Goal: Task Accomplishment & Management: Manage account settings

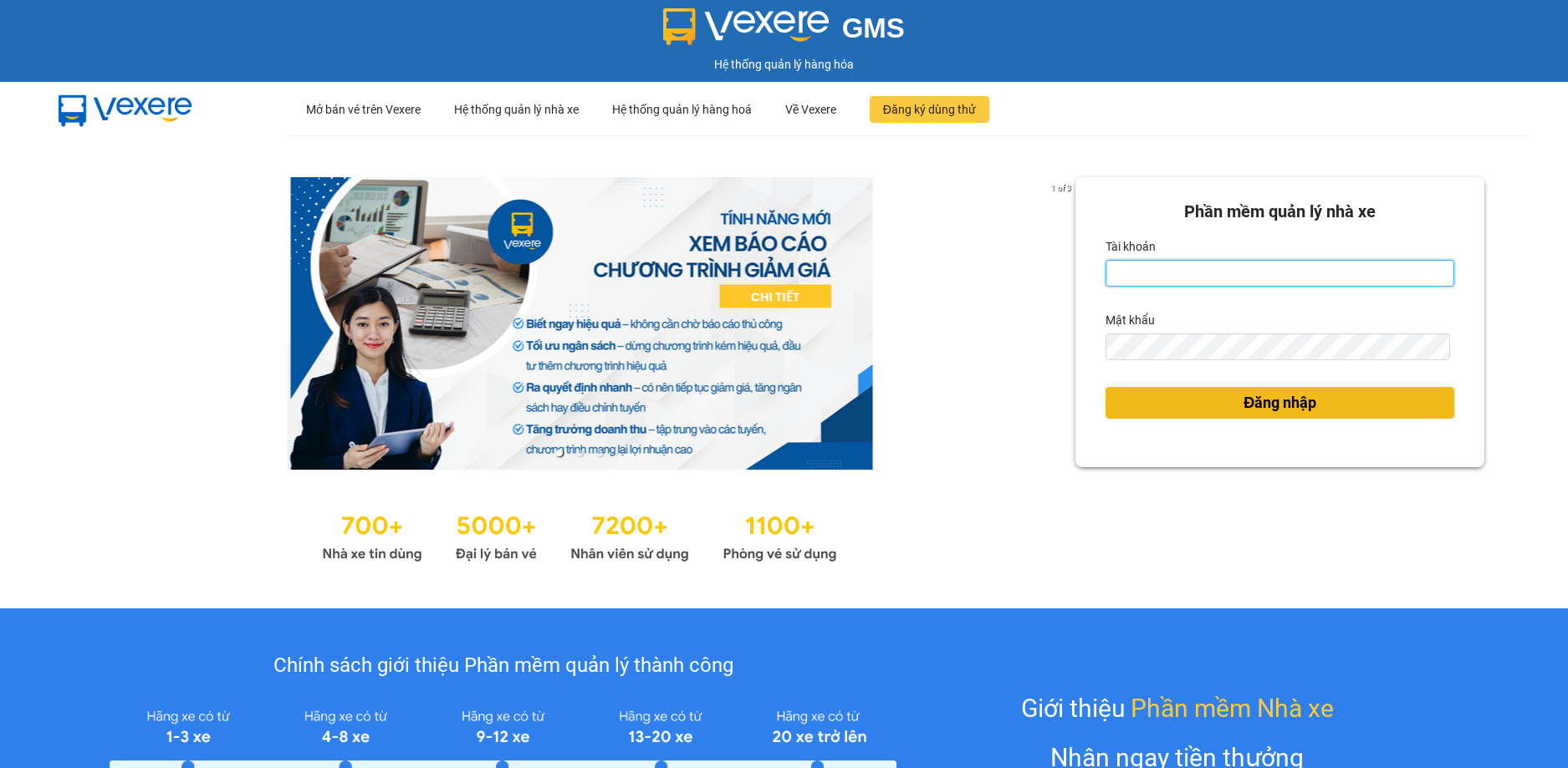
type input "thiennhan.huynhgia"
click at [1323, 411] on button "Đăng nhập" at bounding box center [1280, 402] width 348 height 32
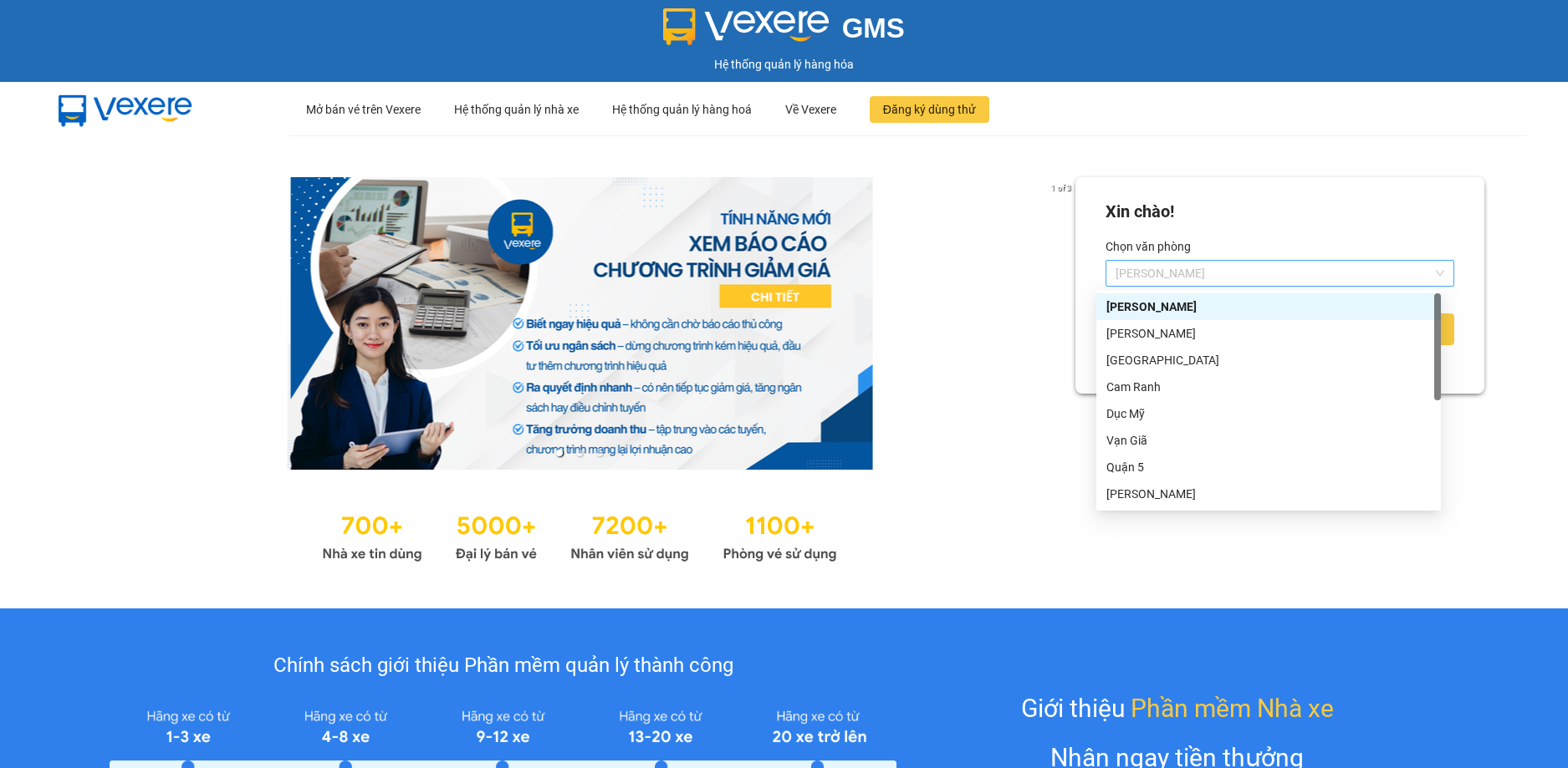
click at [1354, 273] on span "[PERSON_NAME]" at bounding box center [1280, 273] width 328 height 25
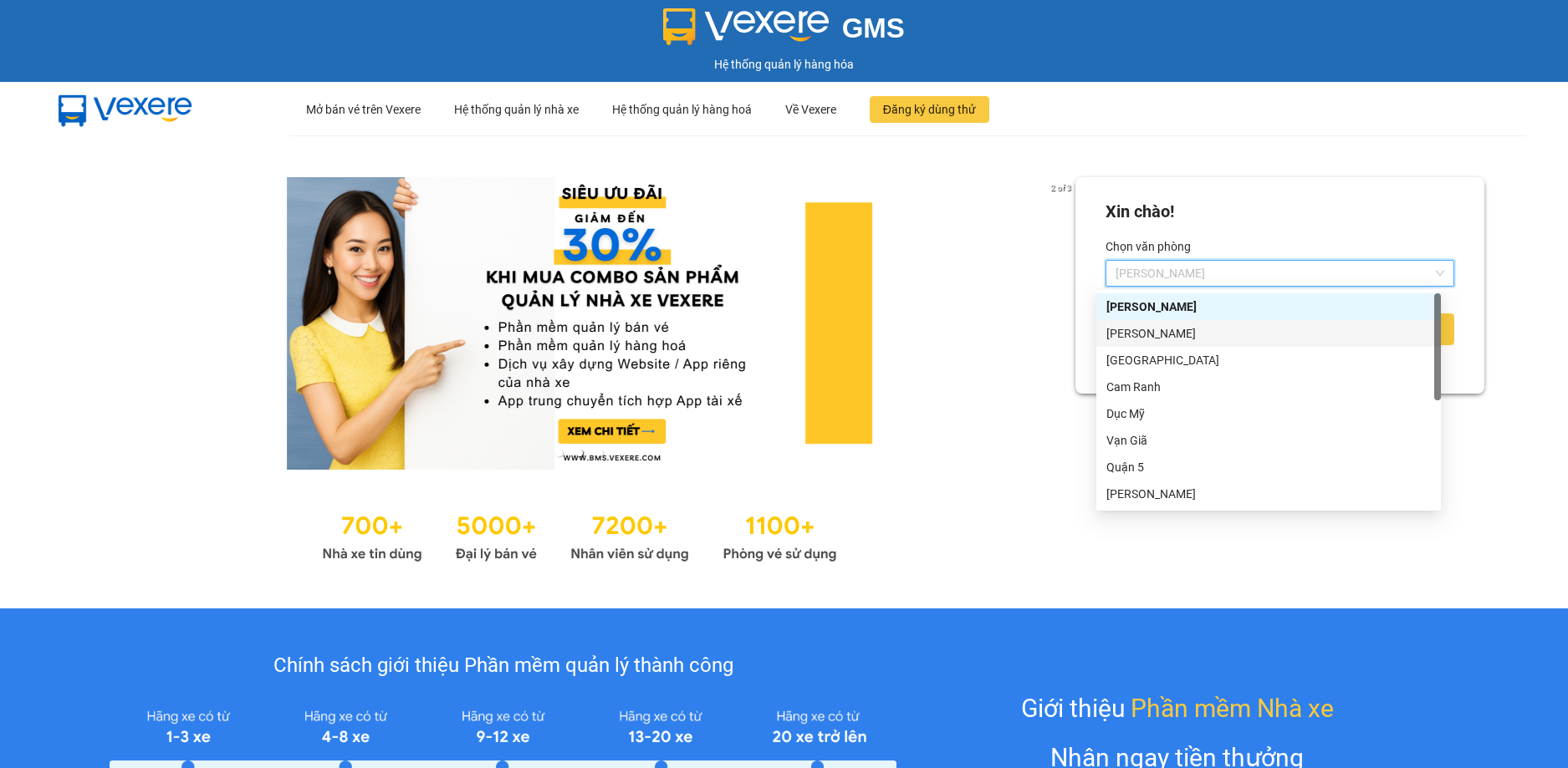
click at [1188, 336] on div "[PERSON_NAME]" at bounding box center [1268, 334] width 325 height 18
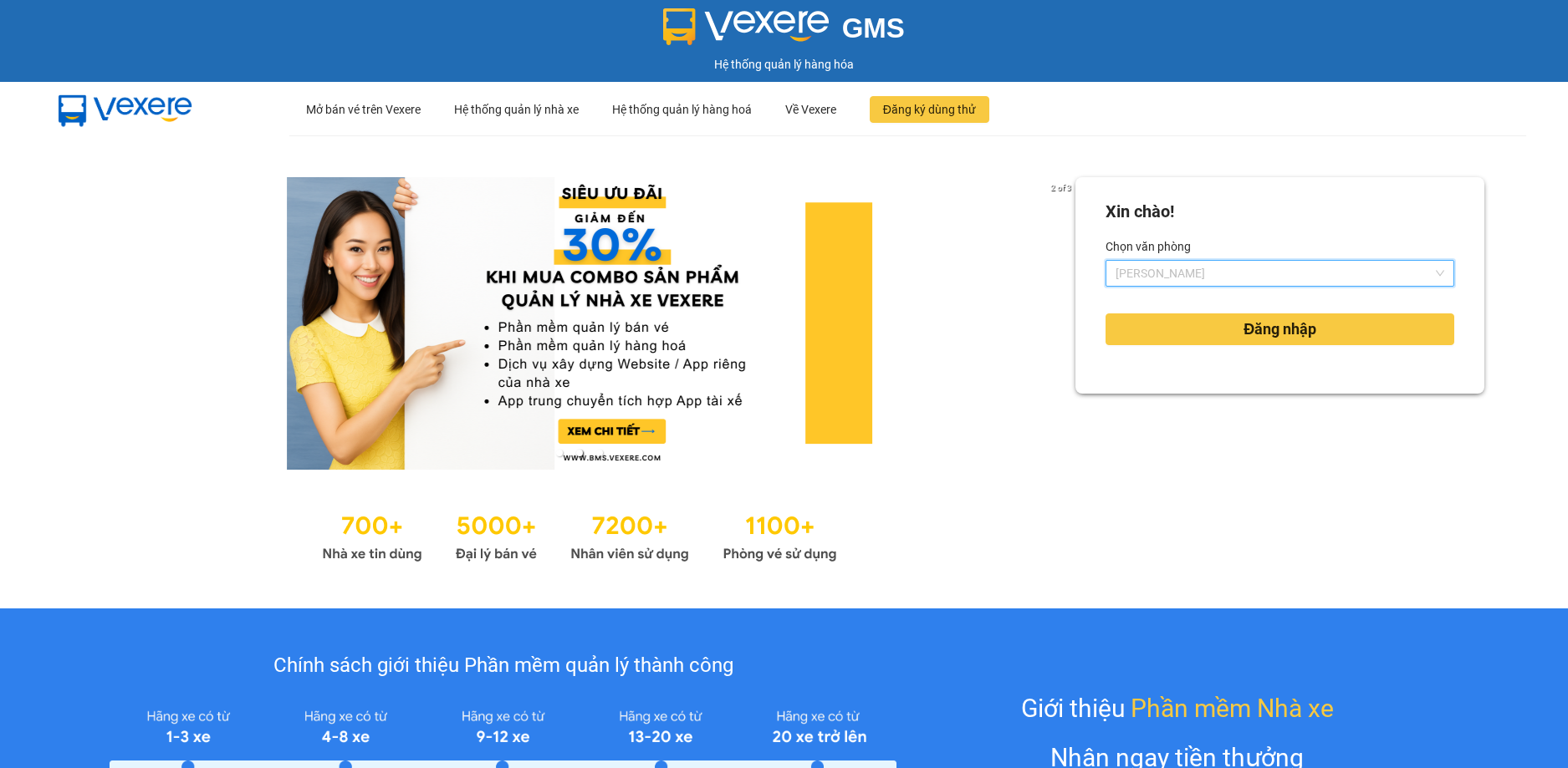
click at [1401, 268] on span "[PERSON_NAME]" at bounding box center [1280, 273] width 328 height 25
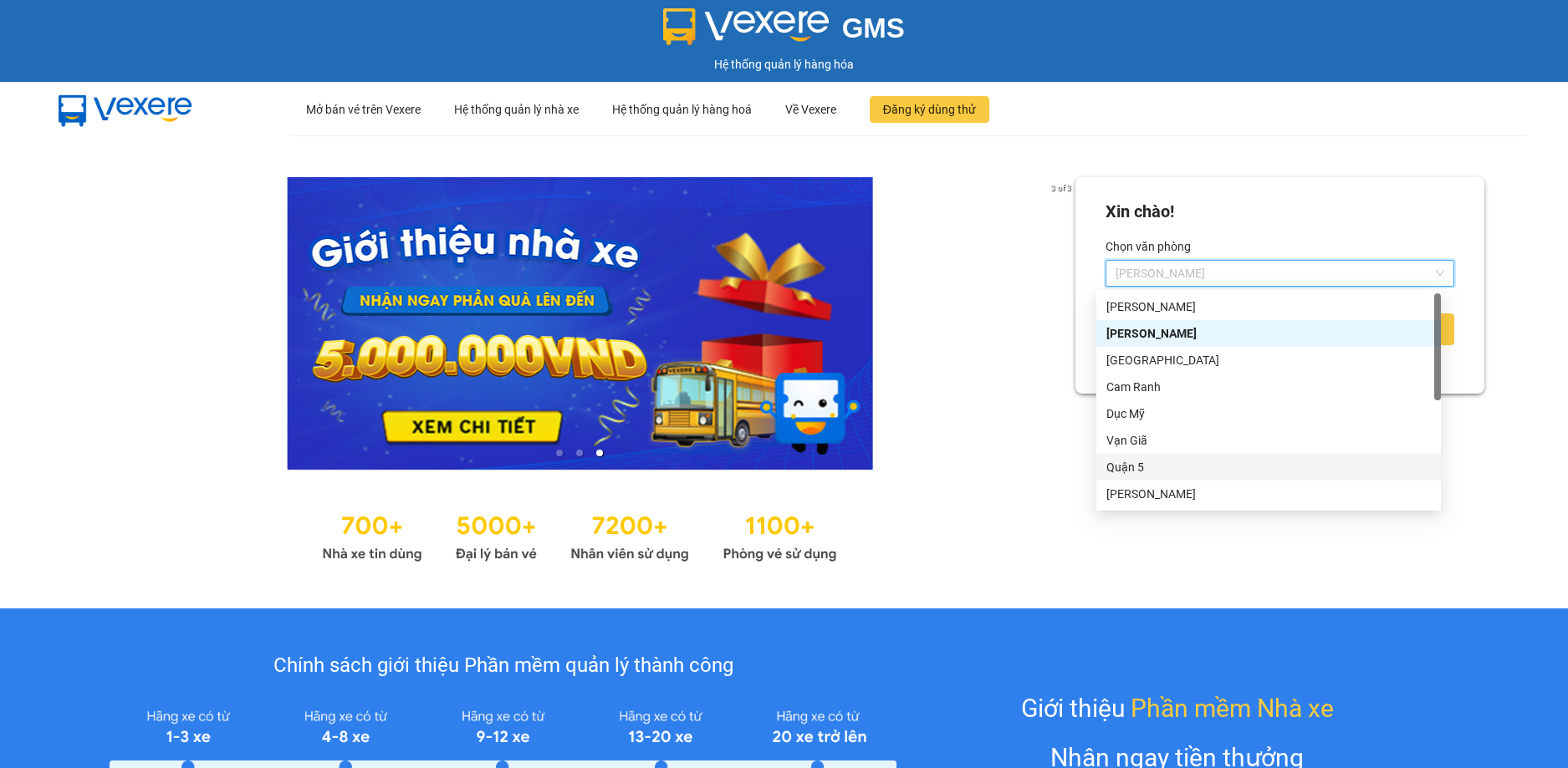
click at [1183, 476] on div "Quận 5" at bounding box center [1268, 467] width 325 height 18
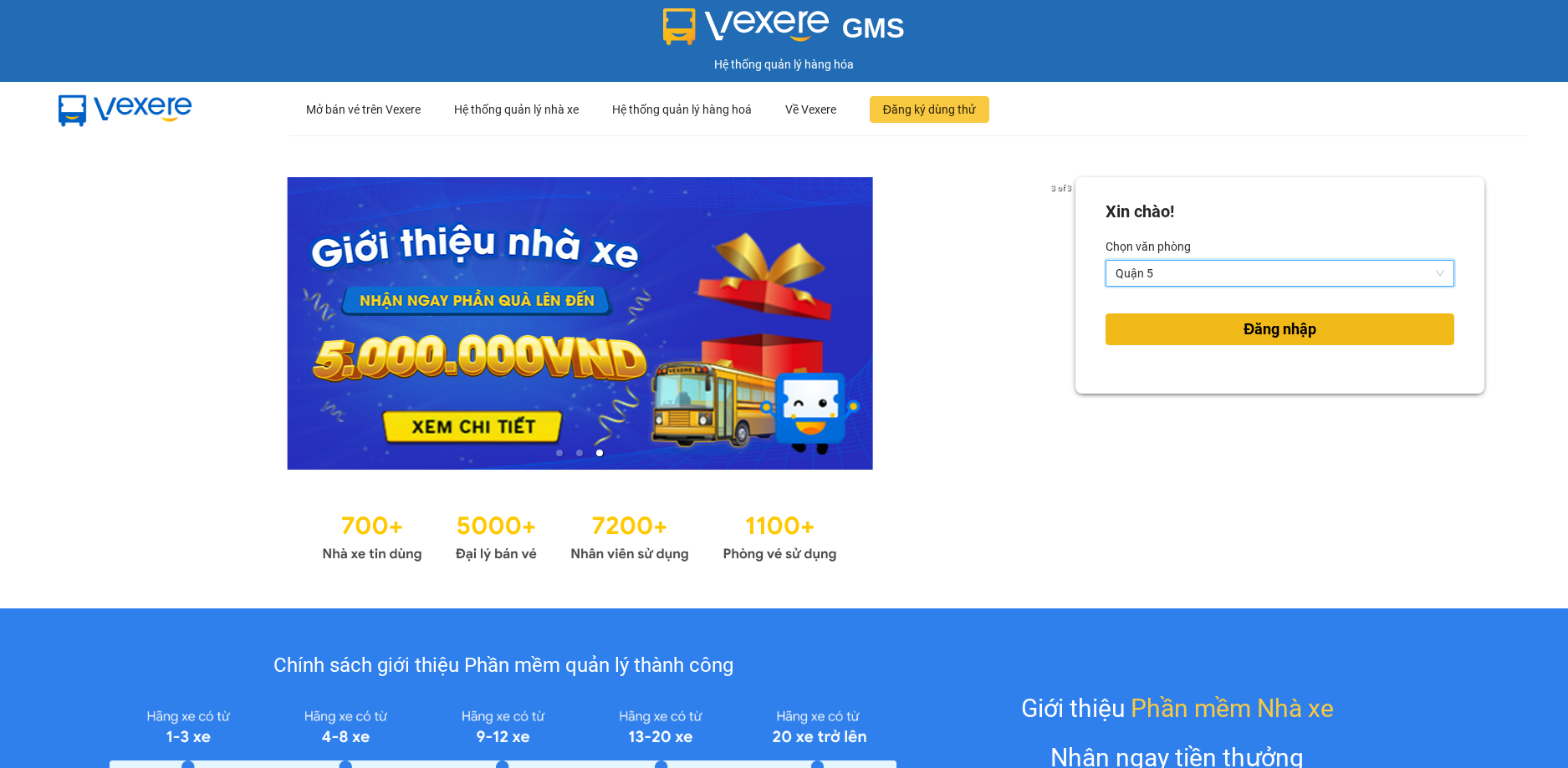
click at [1259, 339] on span "Đăng nhập" at bounding box center [1279, 330] width 72 height 24
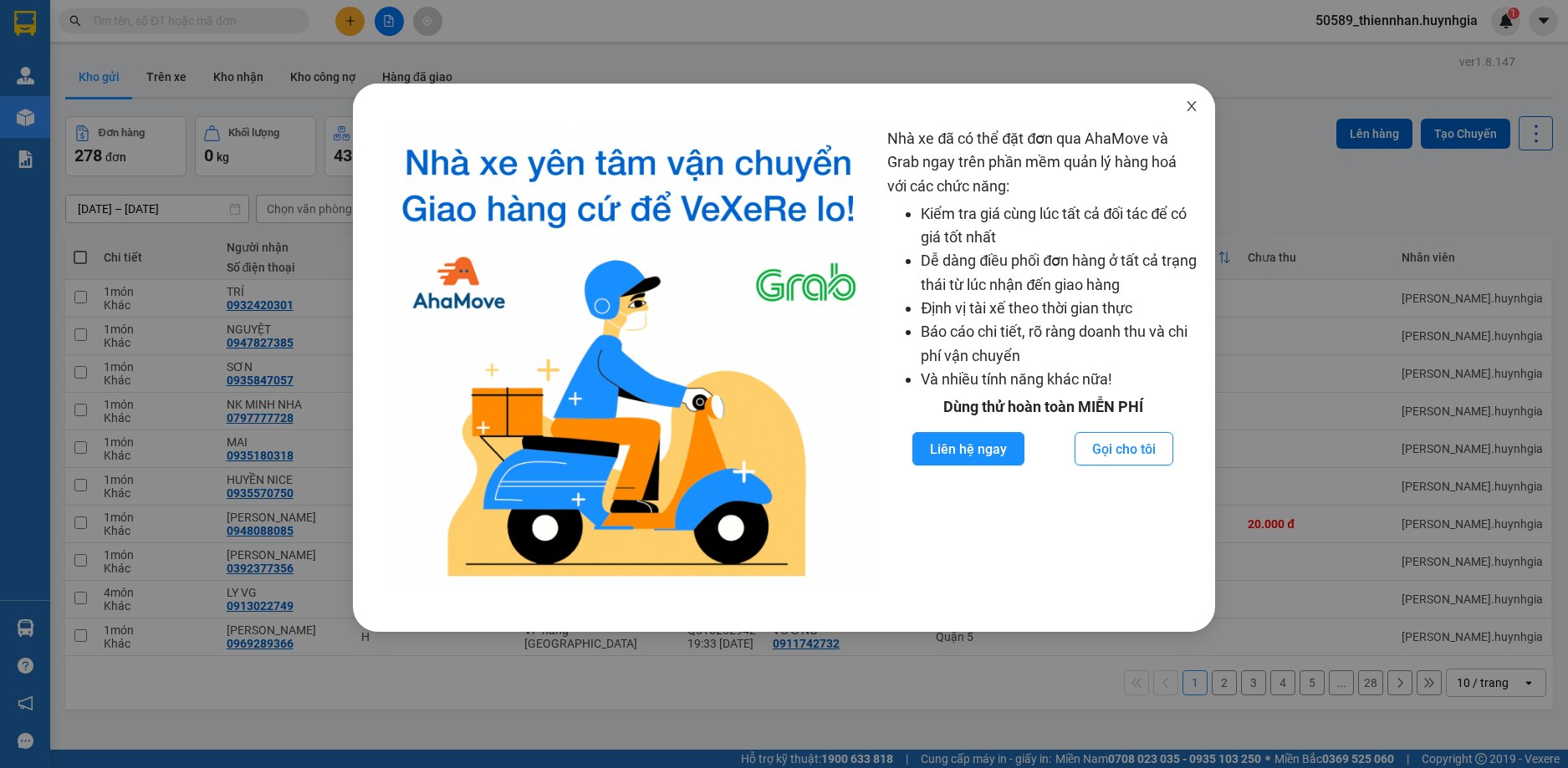
click at [1189, 104] on icon "close" at bounding box center [1191, 105] width 9 height 10
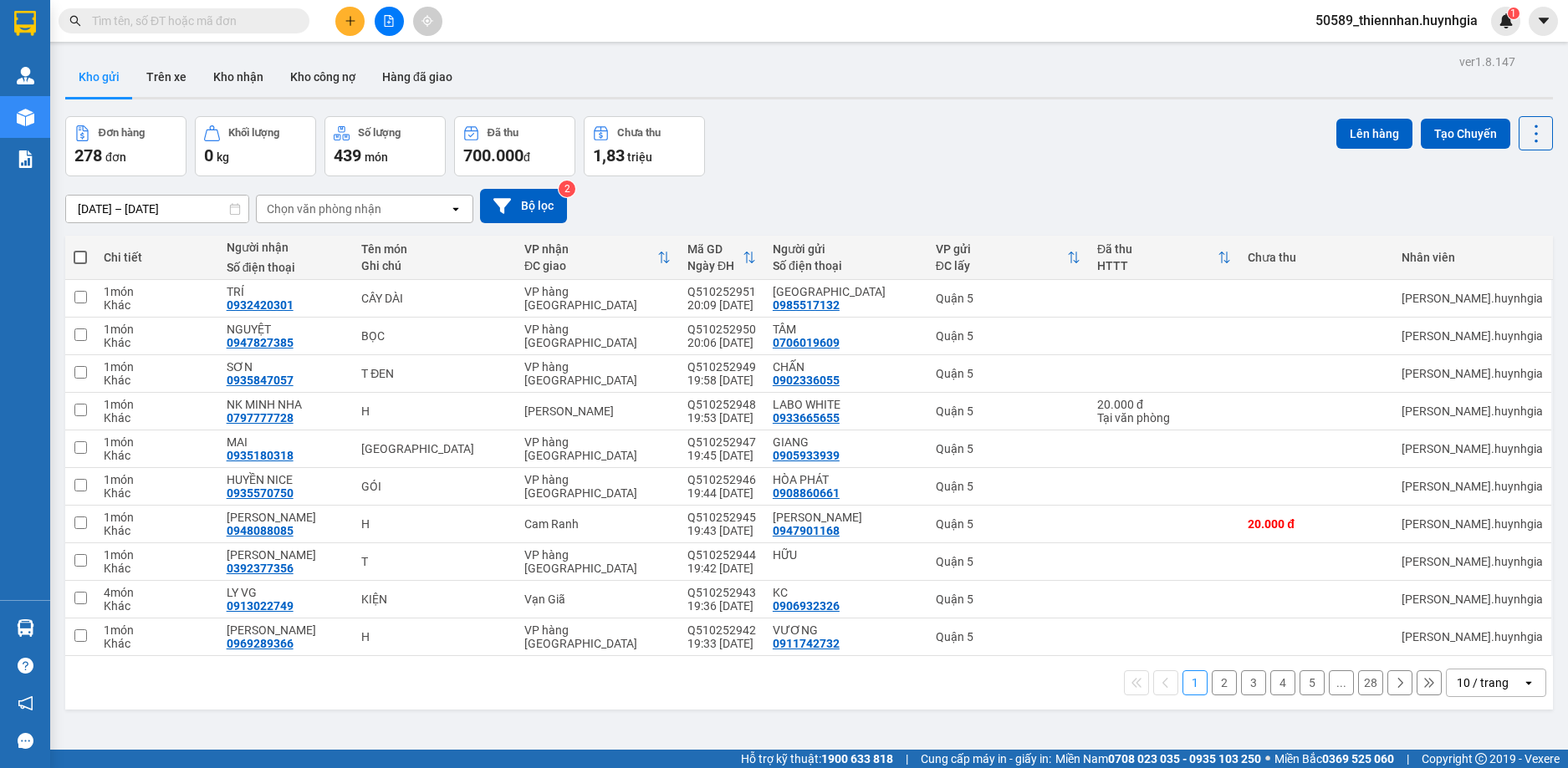
click at [454, 207] on icon "open" at bounding box center [456, 209] width 14 height 14
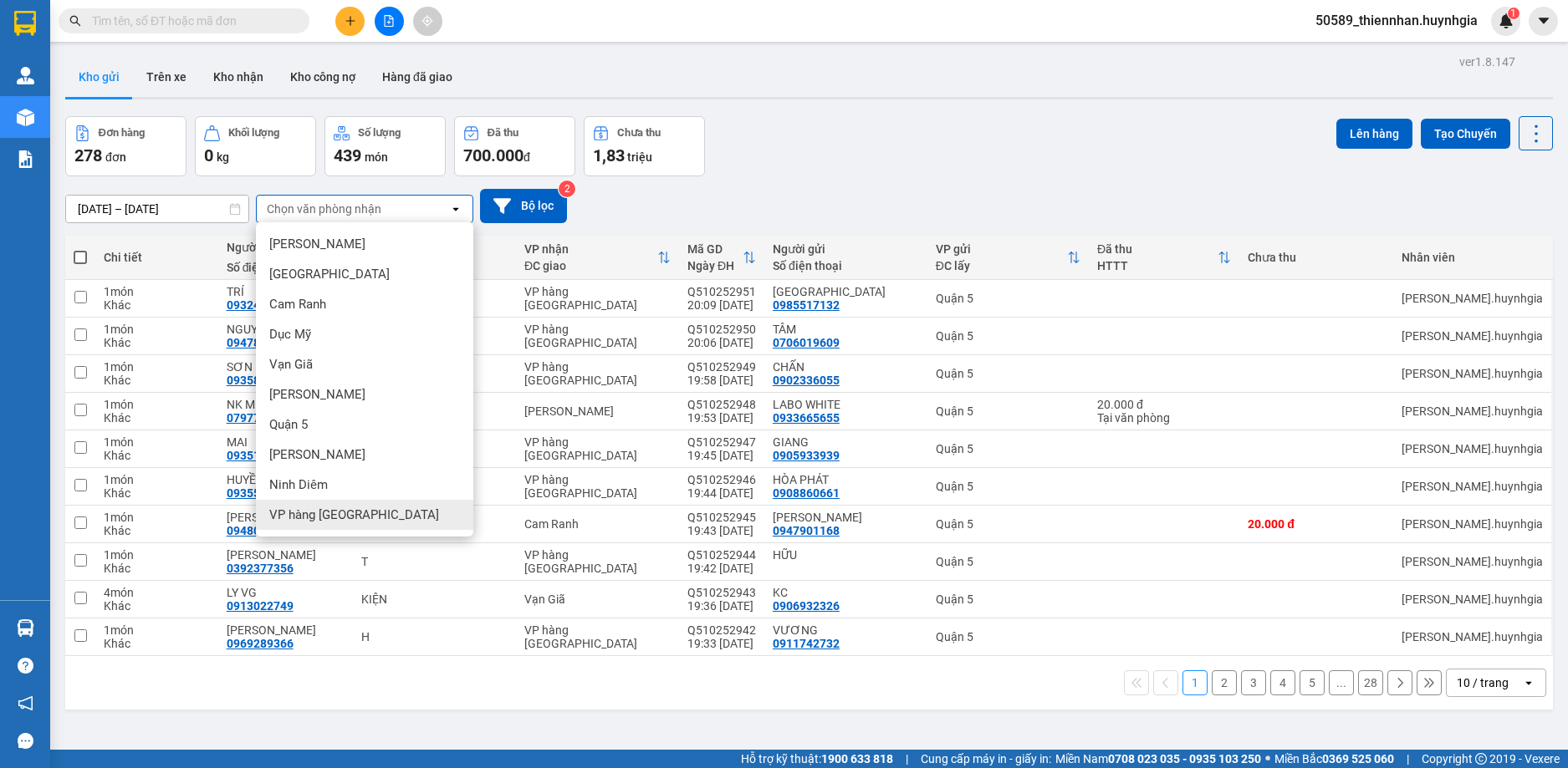
click at [352, 518] on span "VP hàng [GEOGRAPHIC_DATA]" at bounding box center [354, 515] width 170 height 16
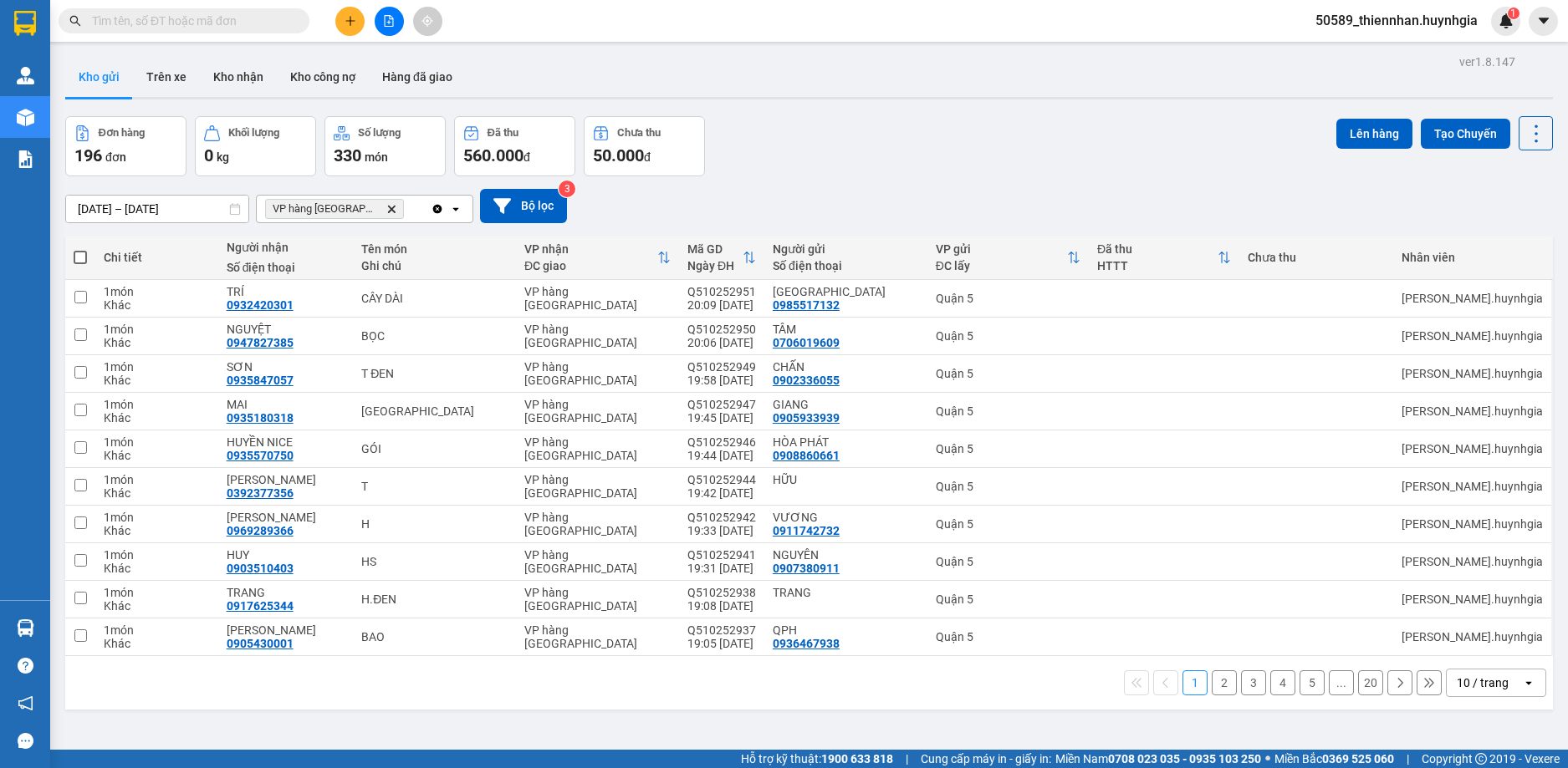
click at [454, 208] on icon at bounding box center [455, 209] width 6 height 4
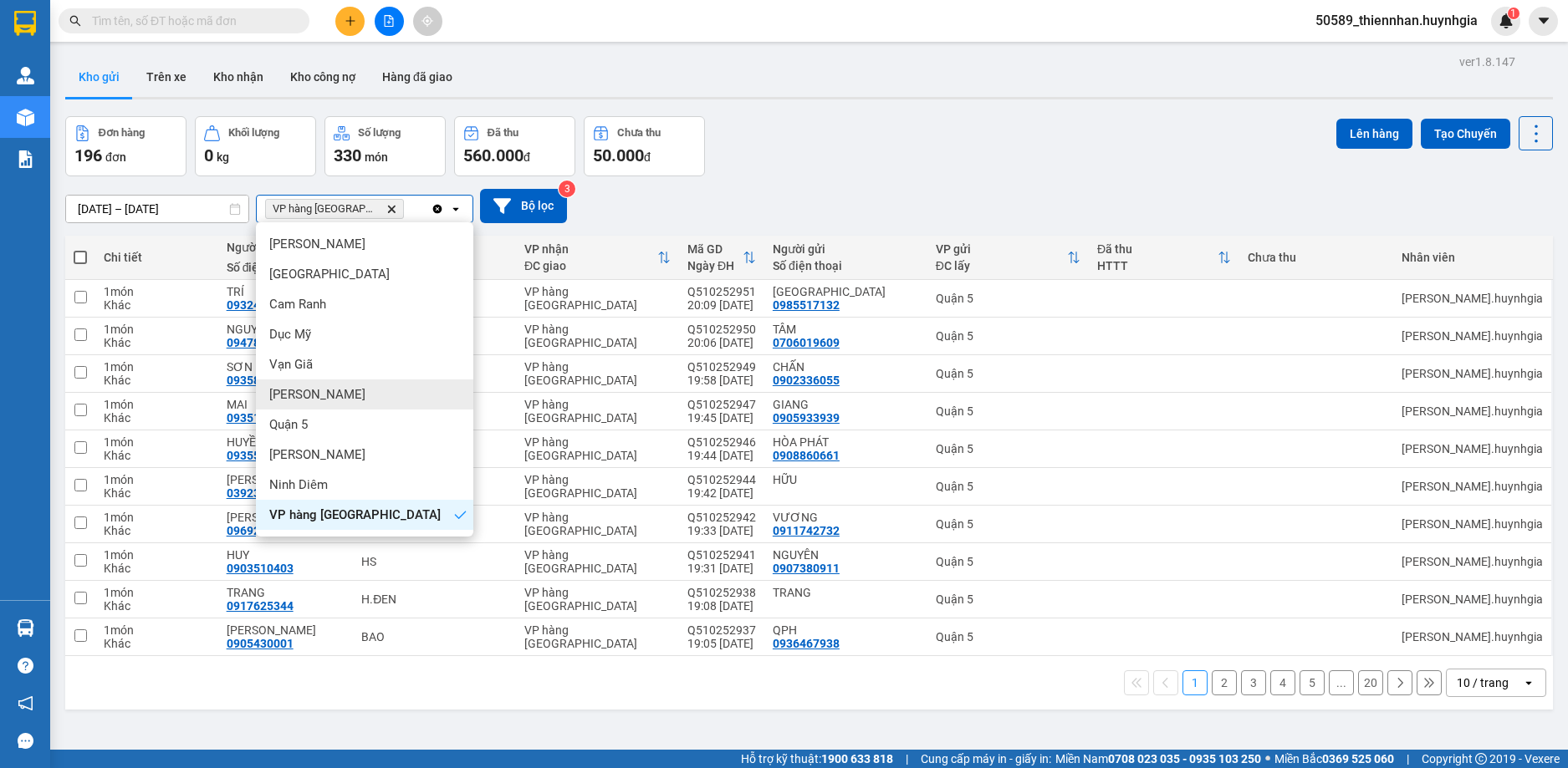
click at [384, 403] on div "[PERSON_NAME]" at bounding box center [364, 394] width 217 height 30
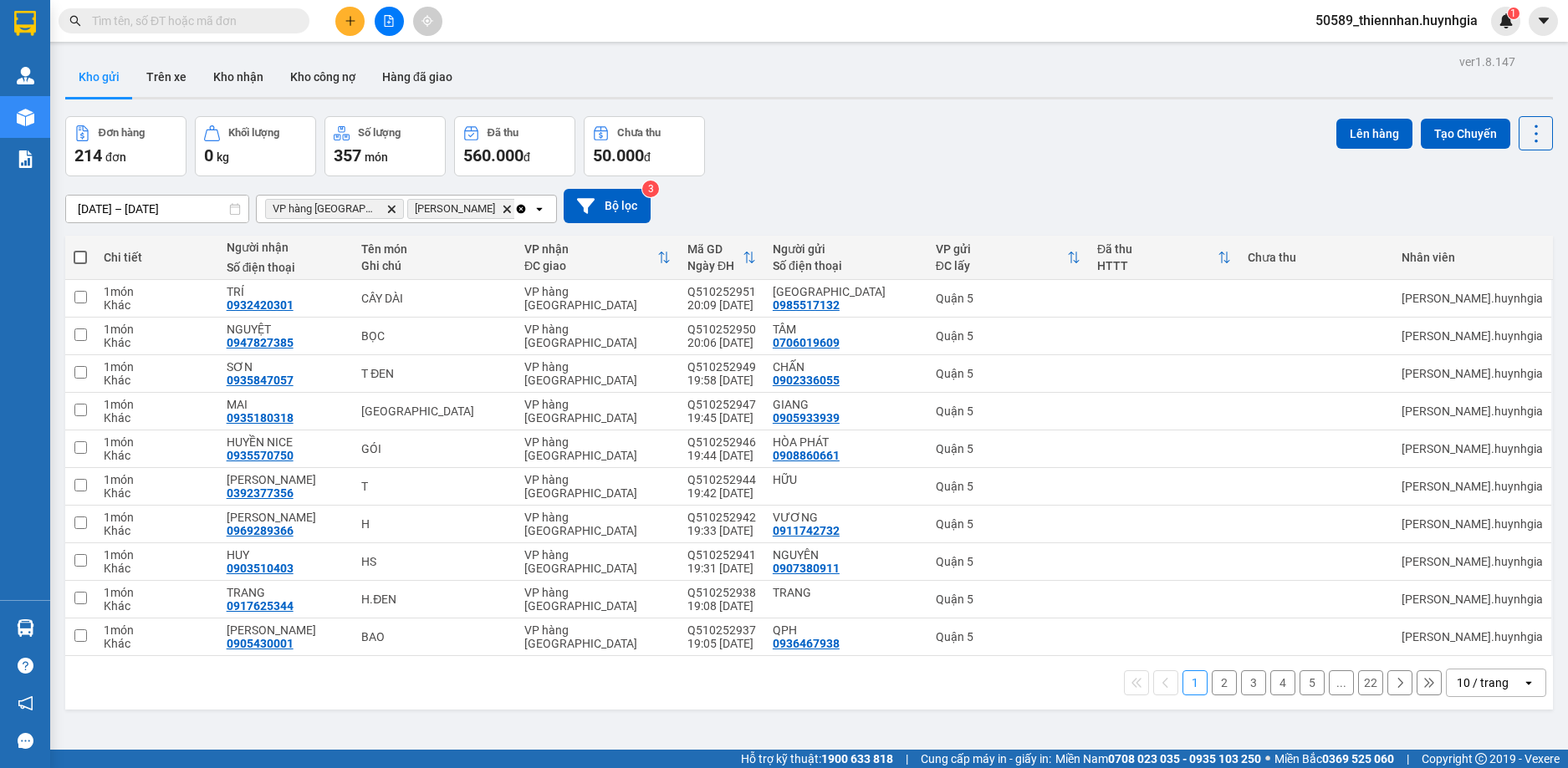
click at [1410, 20] on span "50589_thiennhan.huynhgia" at bounding box center [1397, 20] width 189 height 21
click at [1438, 60] on span "Đăng xuất" at bounding box center [1404, 52] width 154 height 18
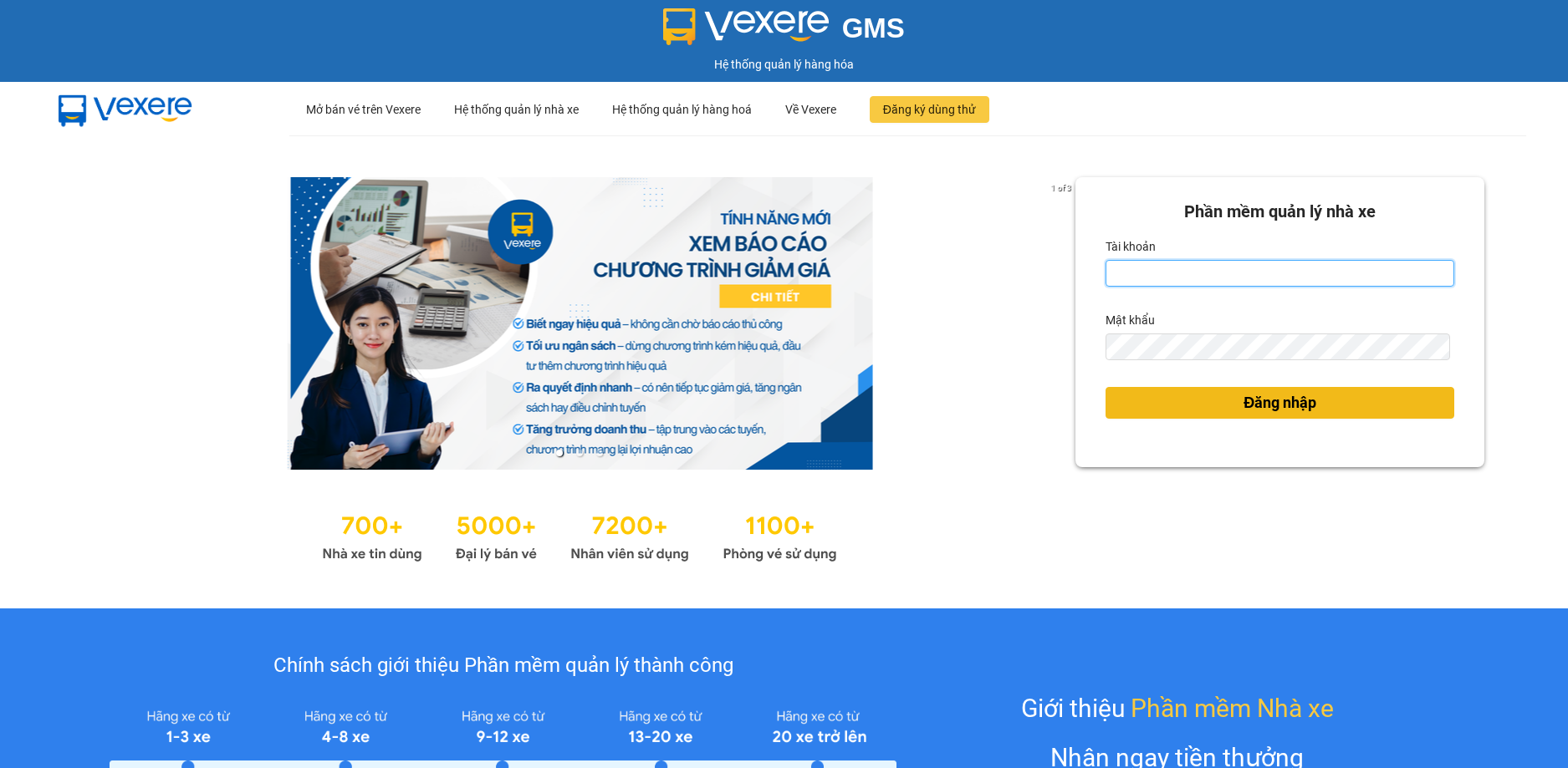
type input "thiennhan.huynhgia"
click at [1334, 399] on button "Đăng nhập" at bounding box center [1280, 402] width 348 height 32
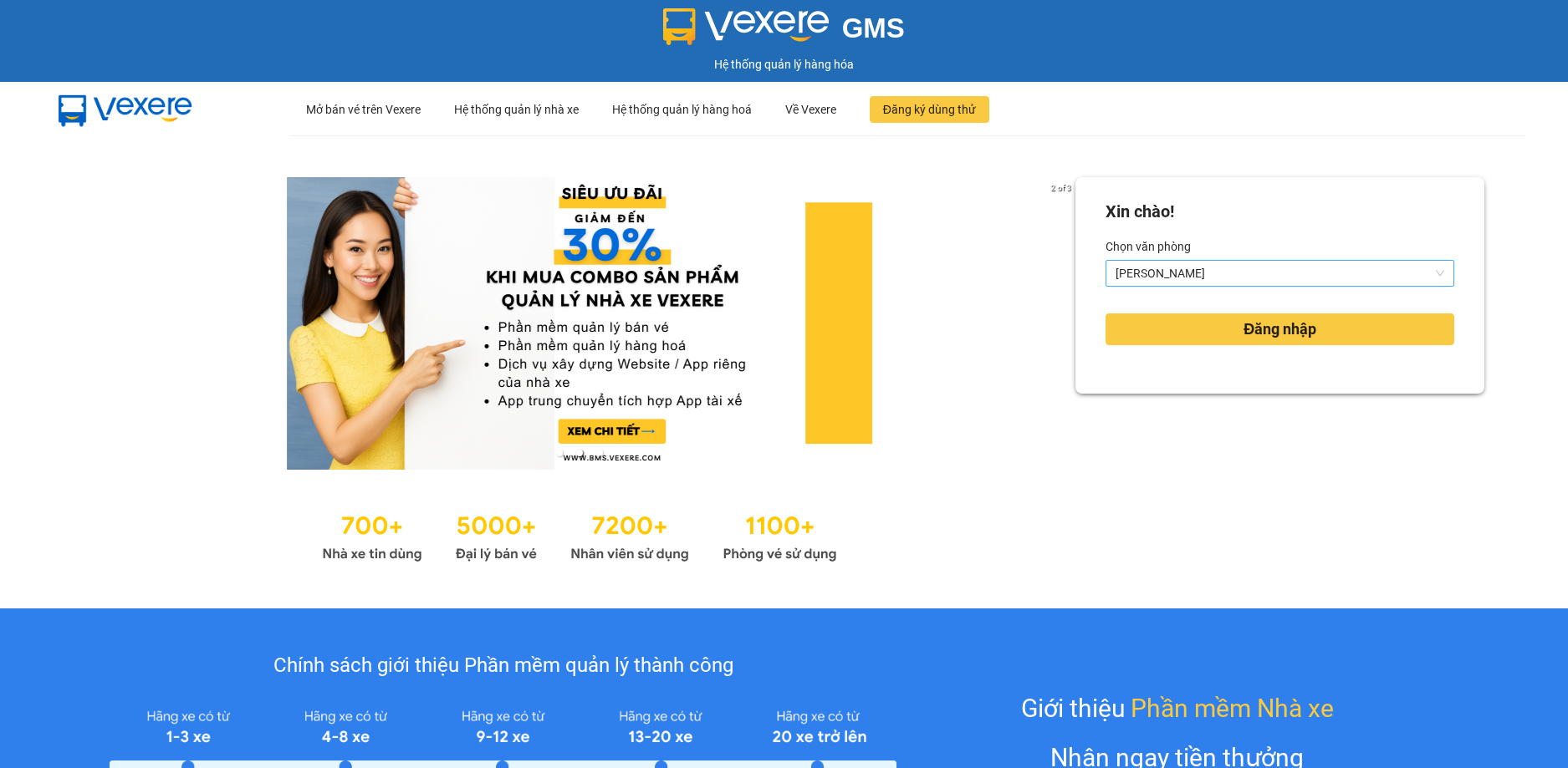
click at [1320, 278] on span "[PERSON_NAME]" at bounding box center [1280, 273] width 328 height 25
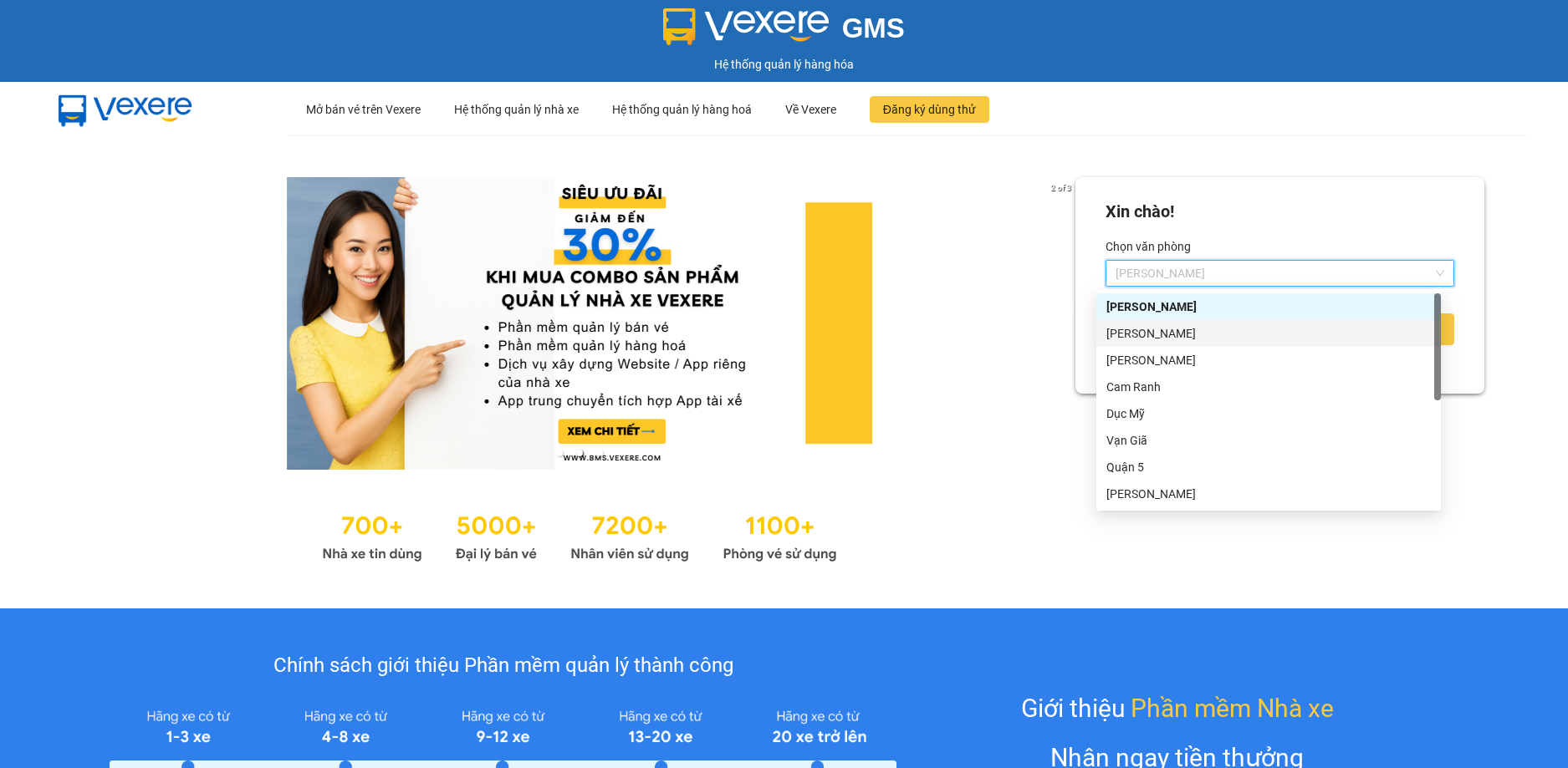
click at [1208, 334] on div "[PERSON_NAME]" at bounding box center [1268, 334] width 325 height 18
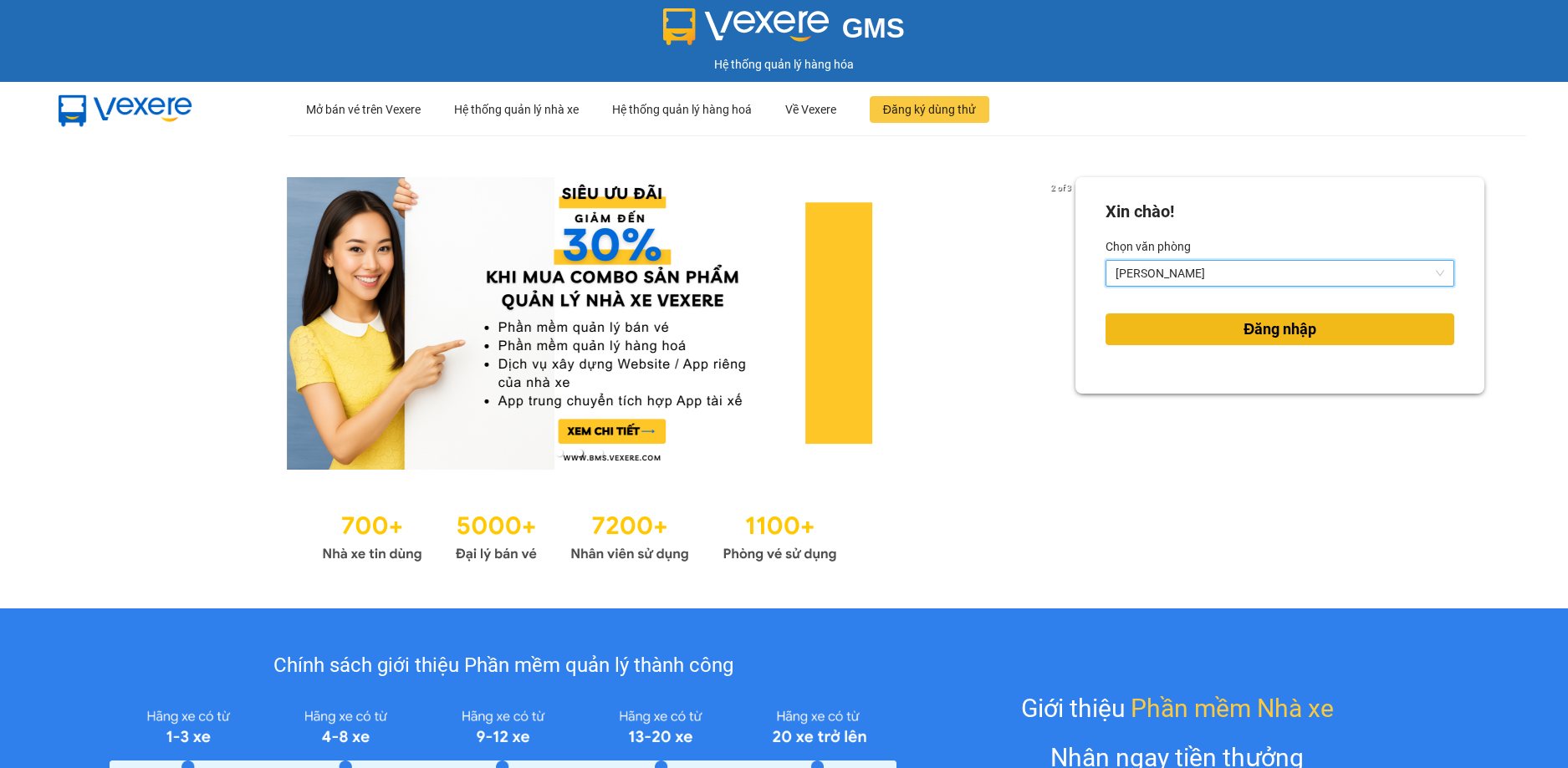
click at [1336, 329] on button "Đăng nhập" at bounding box center [1280, 329] width 348 height 32
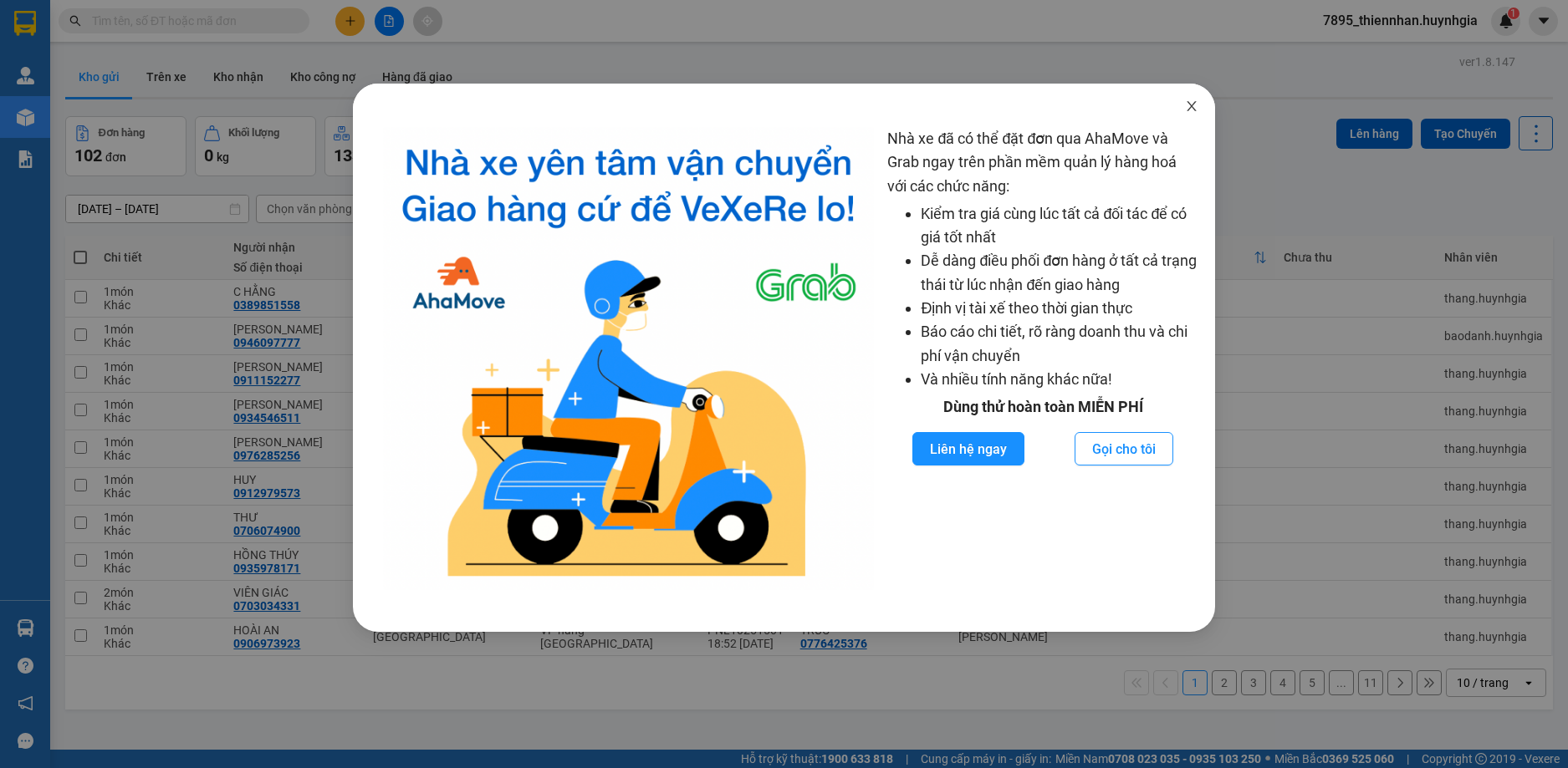
click at [1193, 103] on icon "close" at bounding box center [1191, 106] width 14 height 14
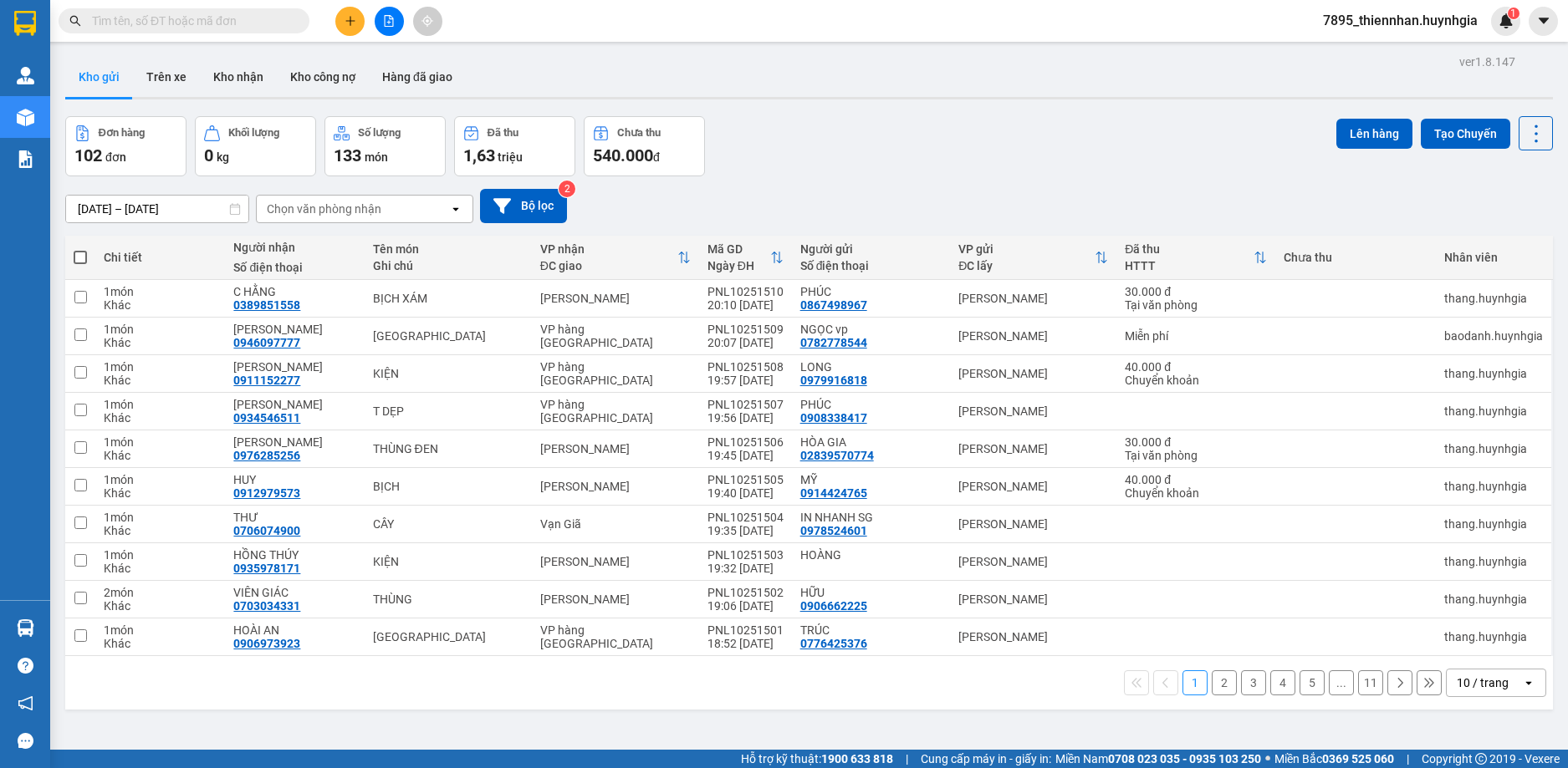
click at [457, 211] on icon "open" at bounding box center [456, 209] width 14 height 14
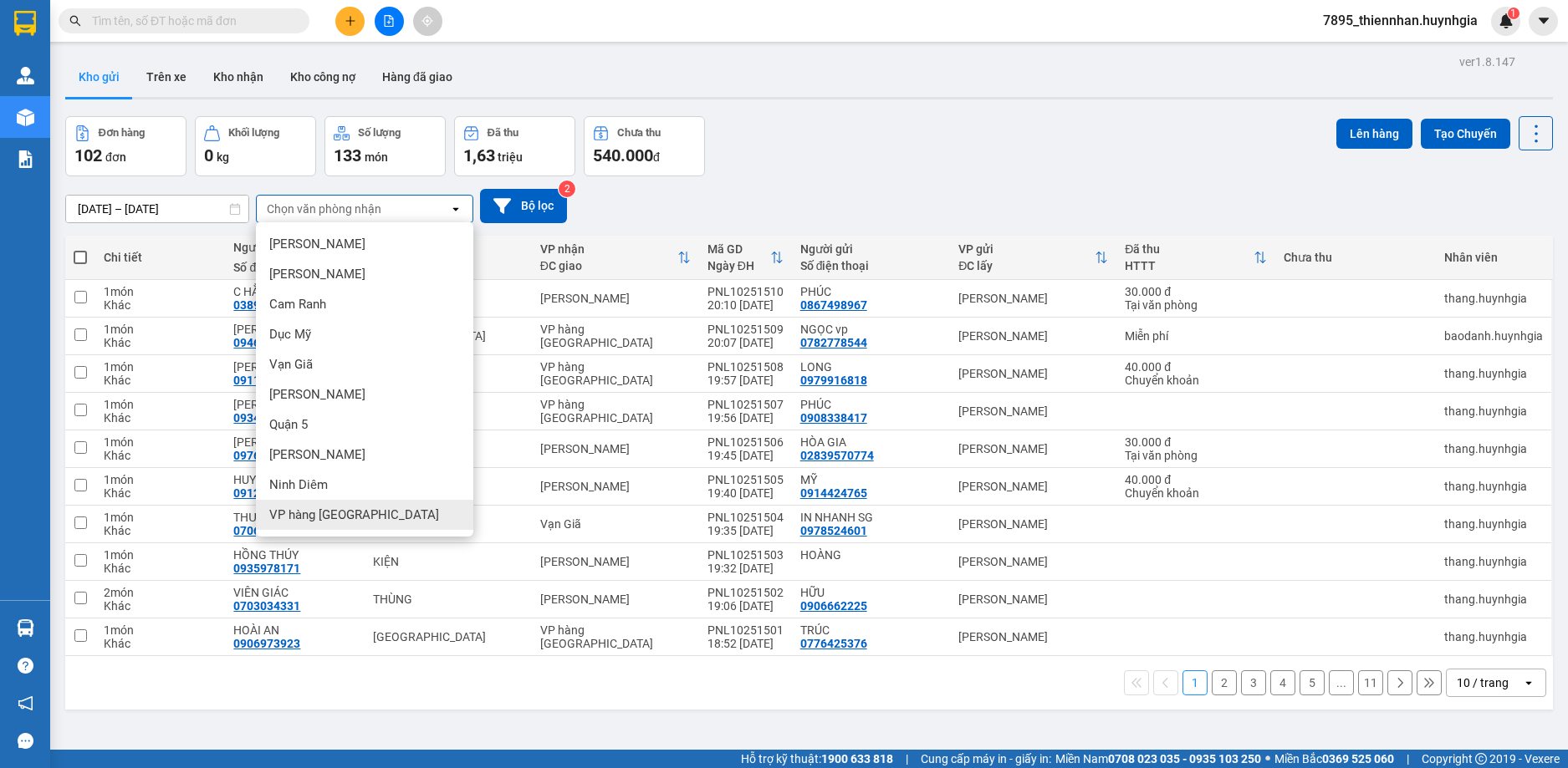
click at [366, 517] on span "VP hàng [GEOGRAPHIC_DATA]" at bounding box center [354, 515] width 170 height 16
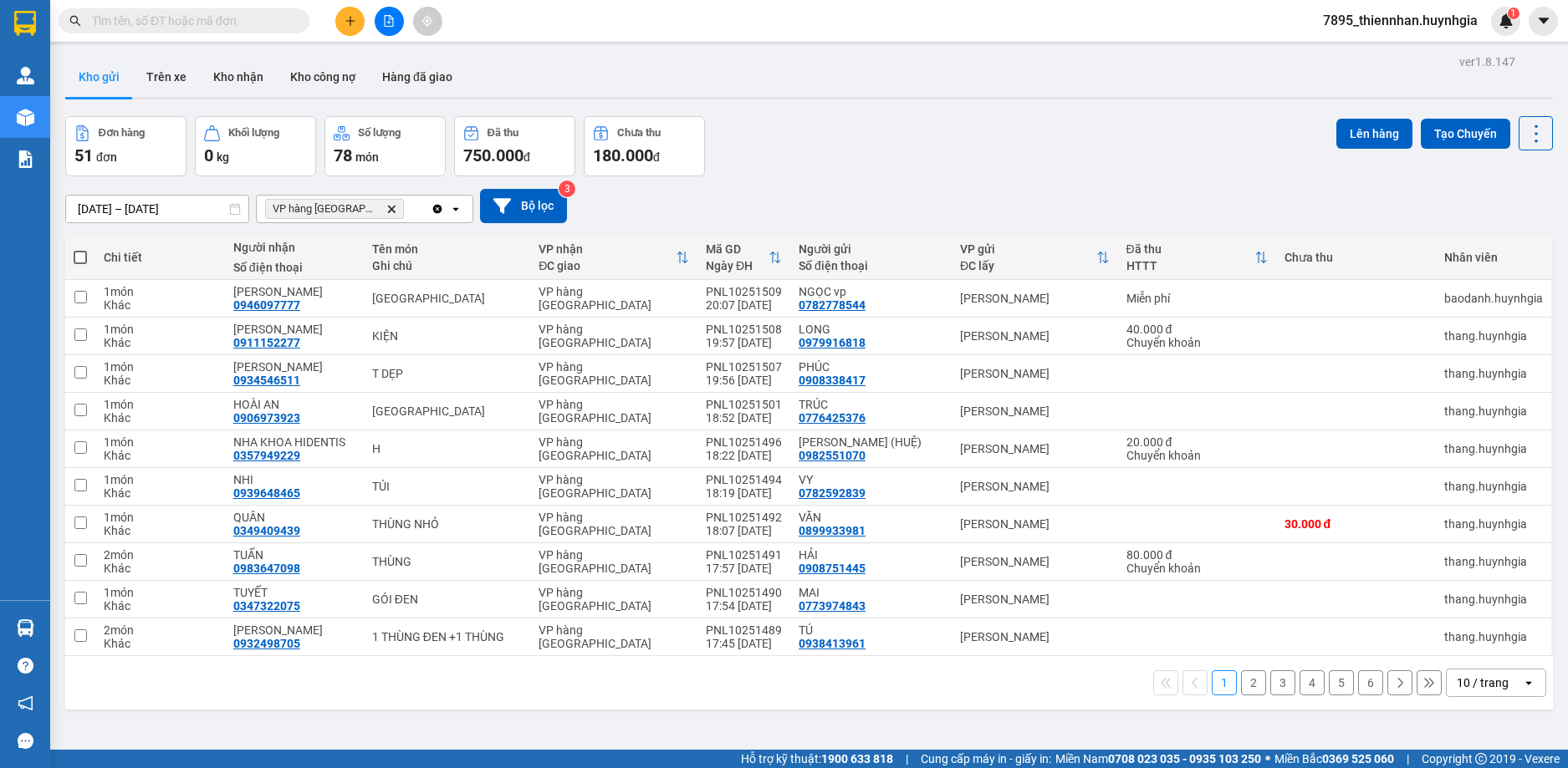
click at [451, 207] on icon "open" at bounding box center [456, 209] width 14 height 14
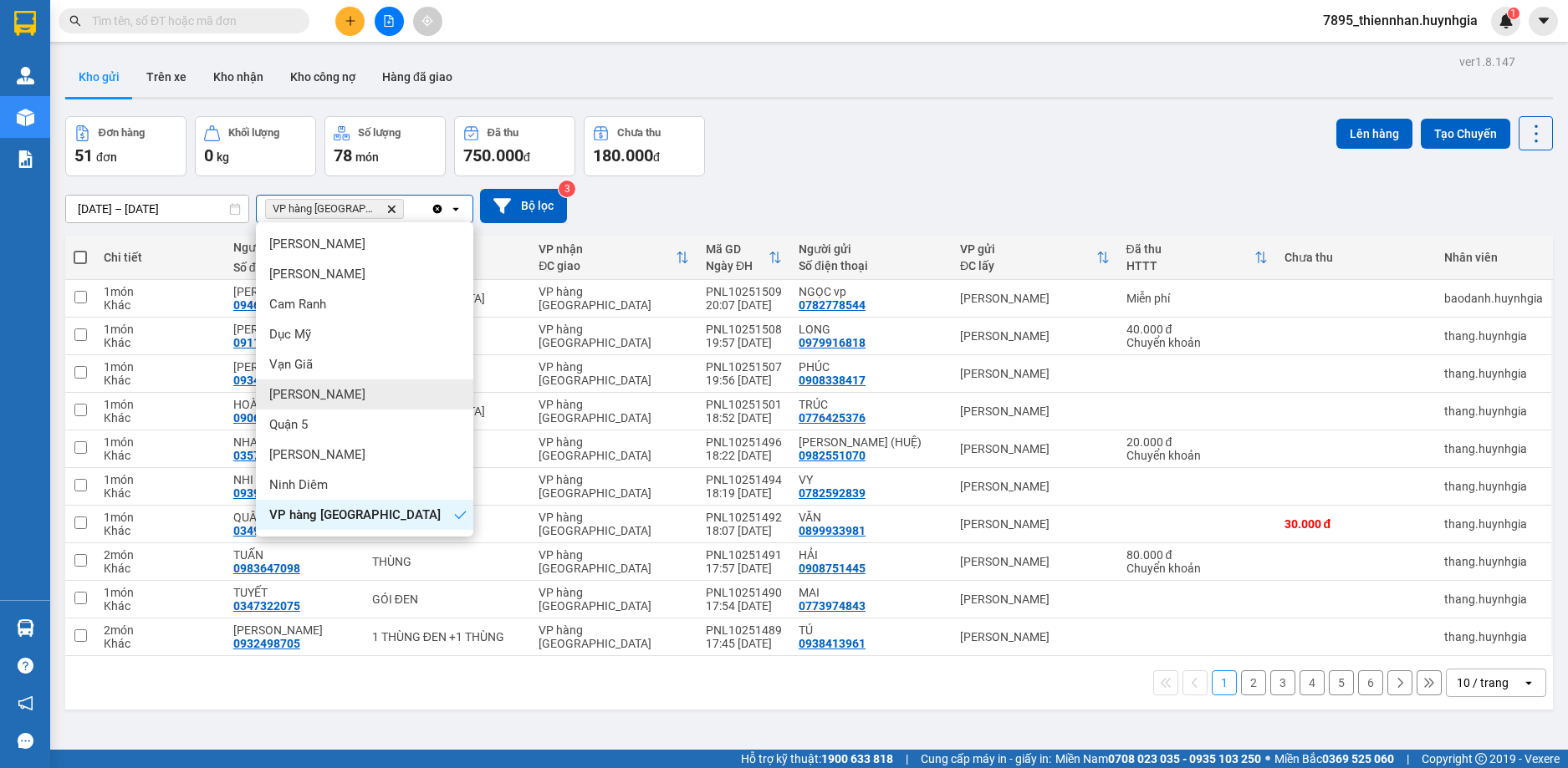
click at [357, 396] on div "[PERSON_NAME]" at bounding box center [364, 394] width 217 height 30
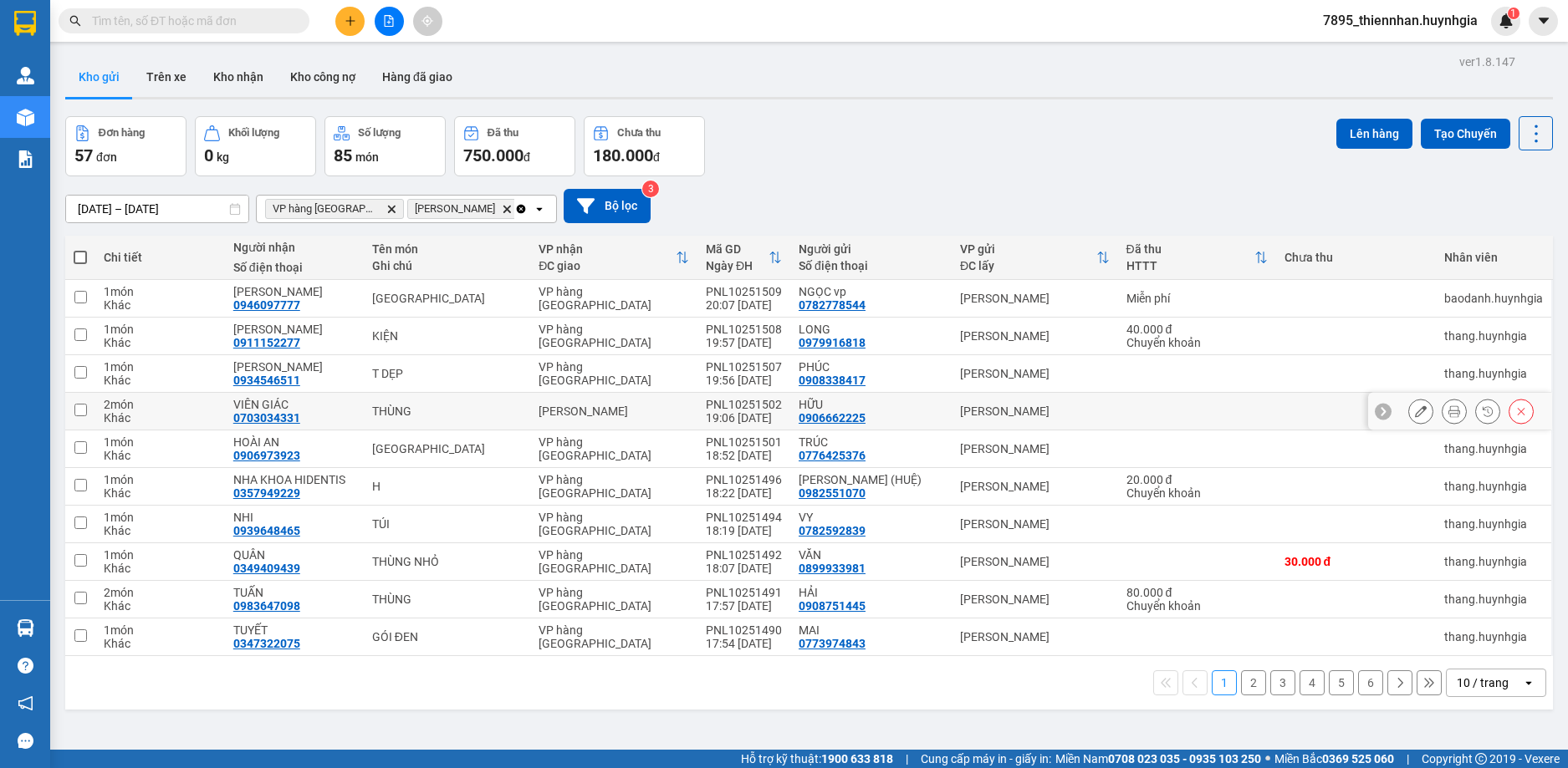
scroll to position [77, 0]
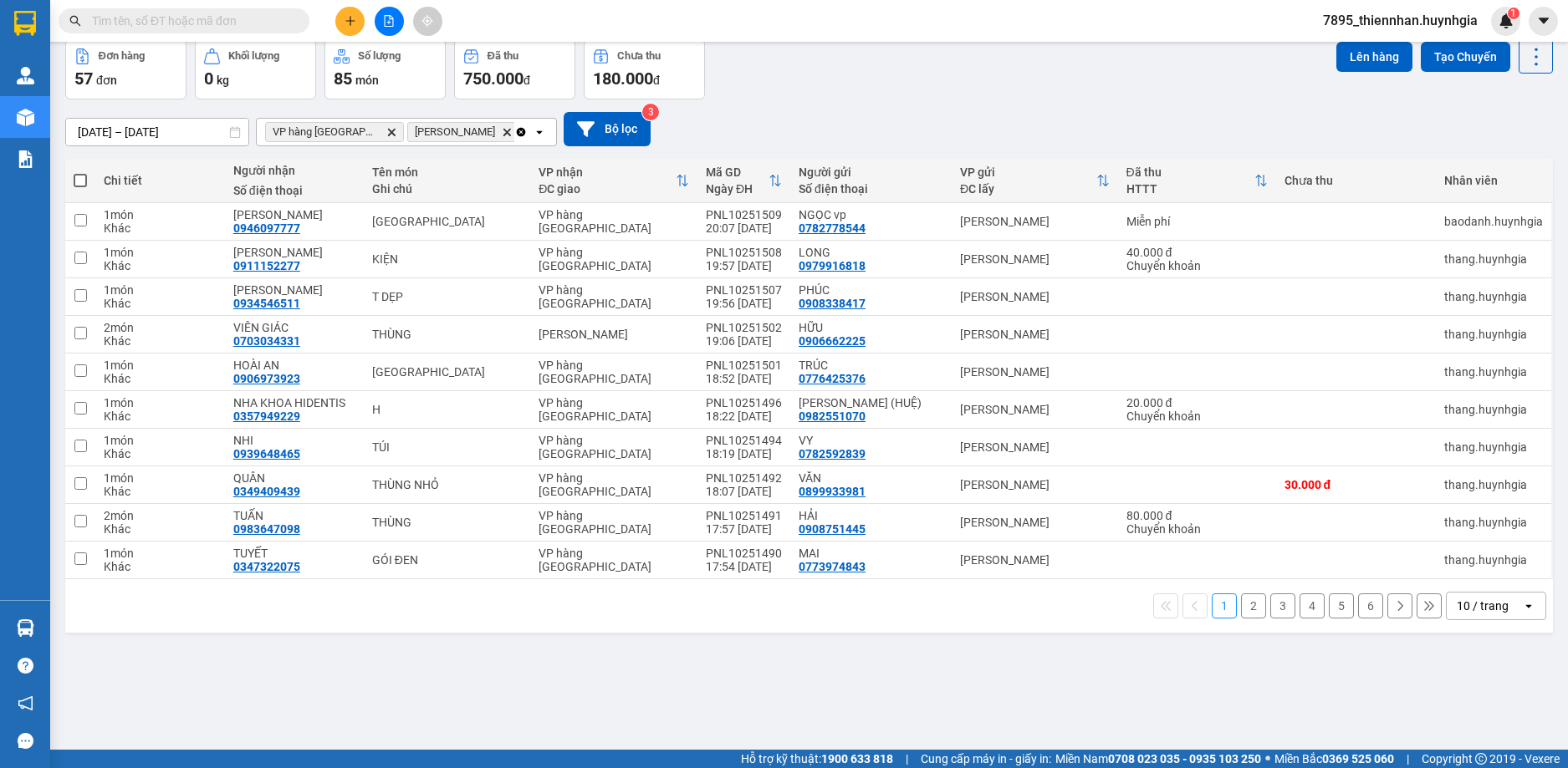
click at [1500, 610] on div "10 / trang" at bounding box center [1485, 606] width 75 height 27
click at [1492, 565] on span "100 / trang" at bounding box center [1476, 569] width 61 height 16
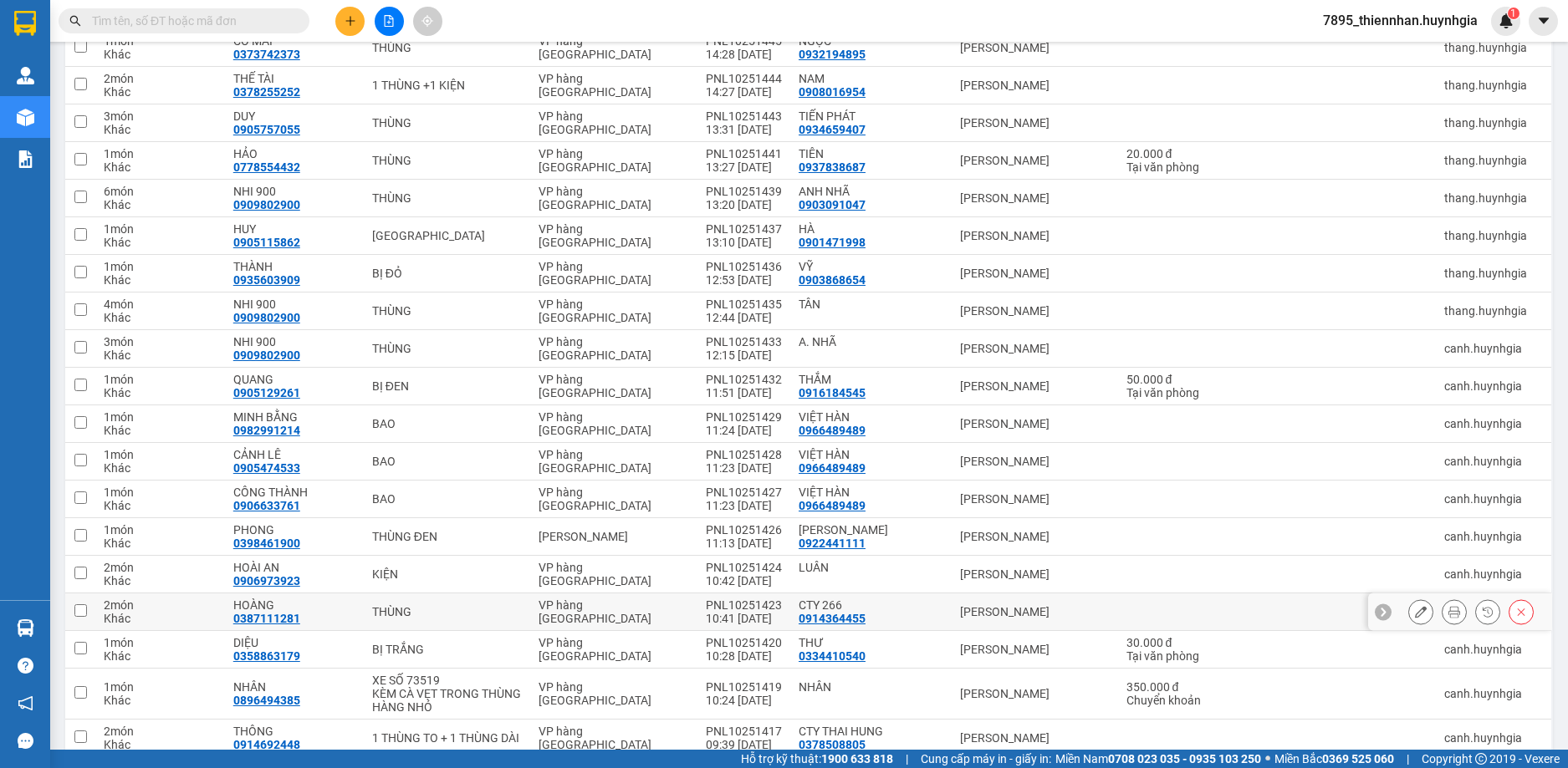
scroll to position [1255, 0]
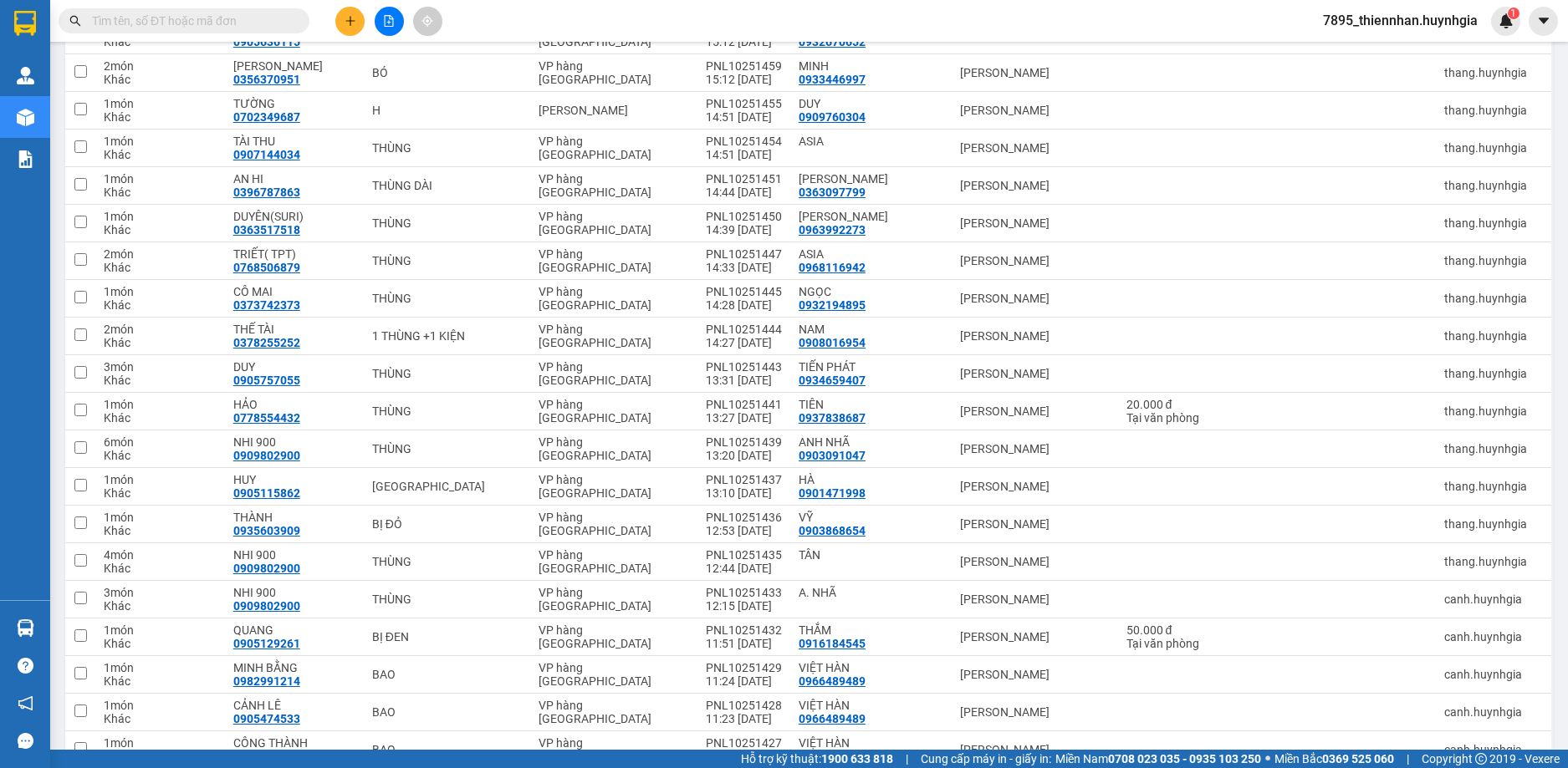
click at [1413, 25] on span "7895_thiennhan.huynhgia" at bounding box center [1400, 20] width 182 height 21
click at [1372, 52] on span "Đăng xuất" at bounding box center [1408, 52] width 147 height 18
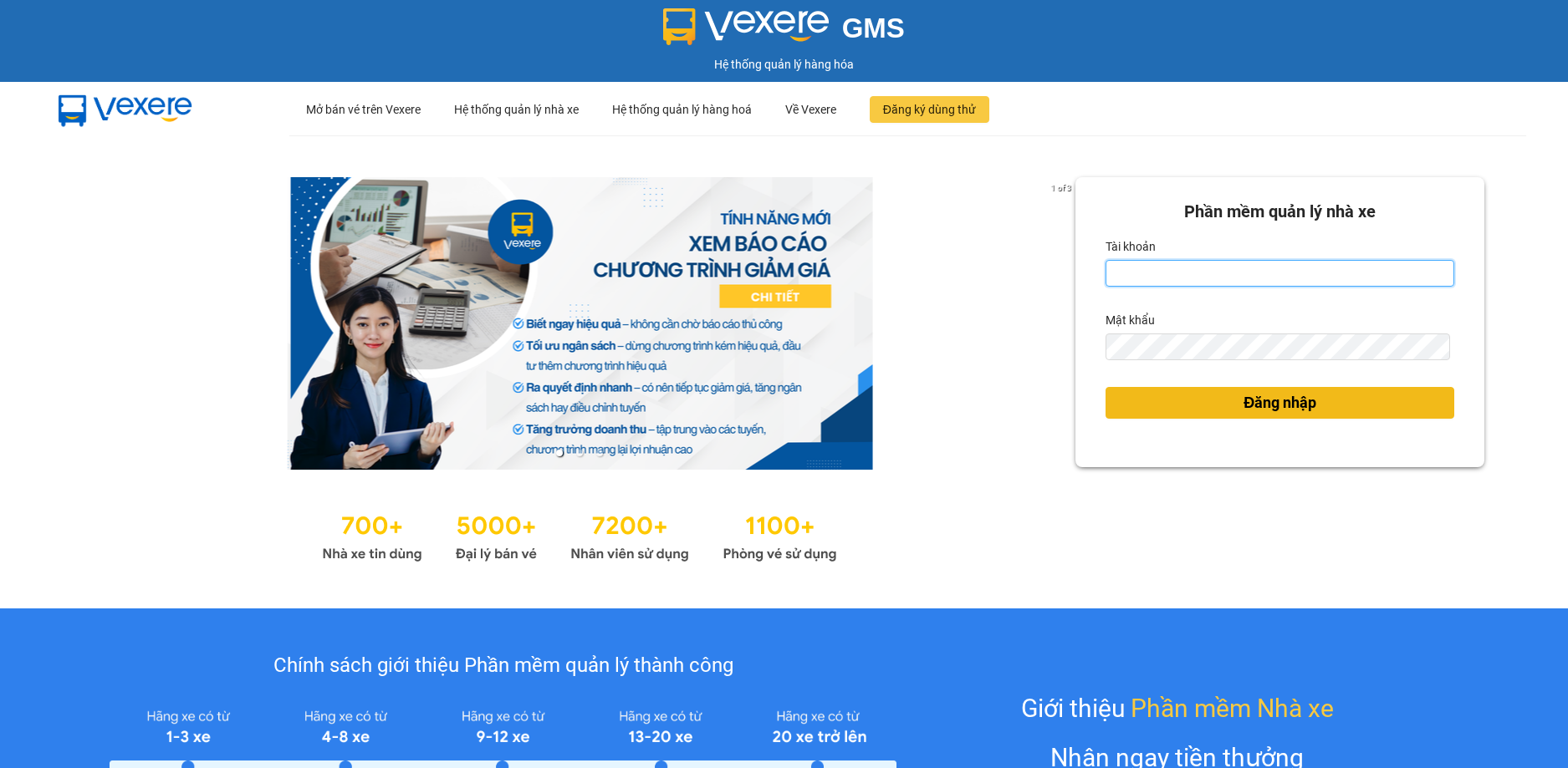
type input "thiennhan.huynhgia"
click at [1349, 415] on button "Đăng nhập" at bounding box center [1280, 402] width 348 height 32
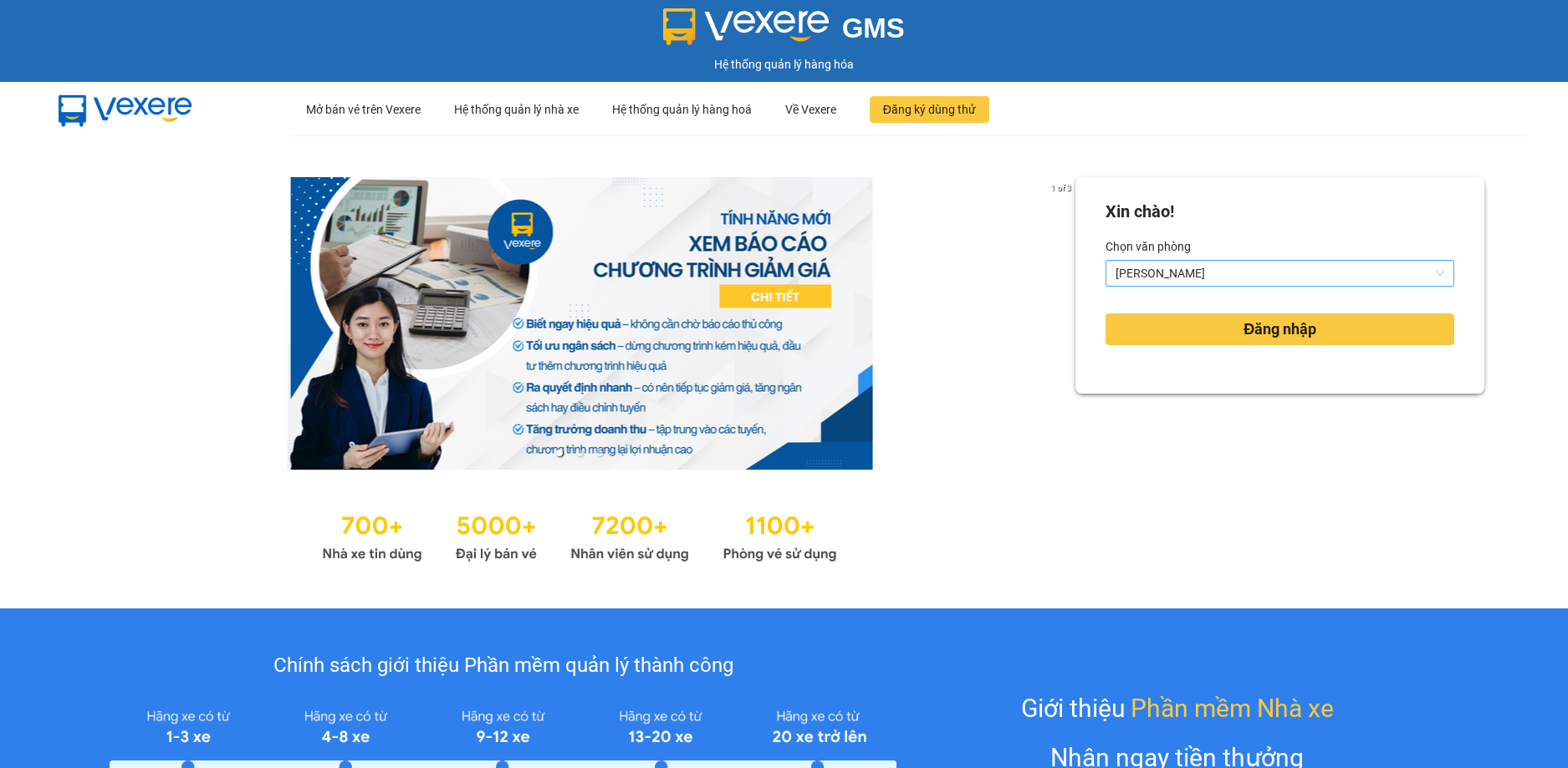
click at [1286, 267] on span "[PERSON_NAME]" at bounding box center [1280, 273] width 328 height 25
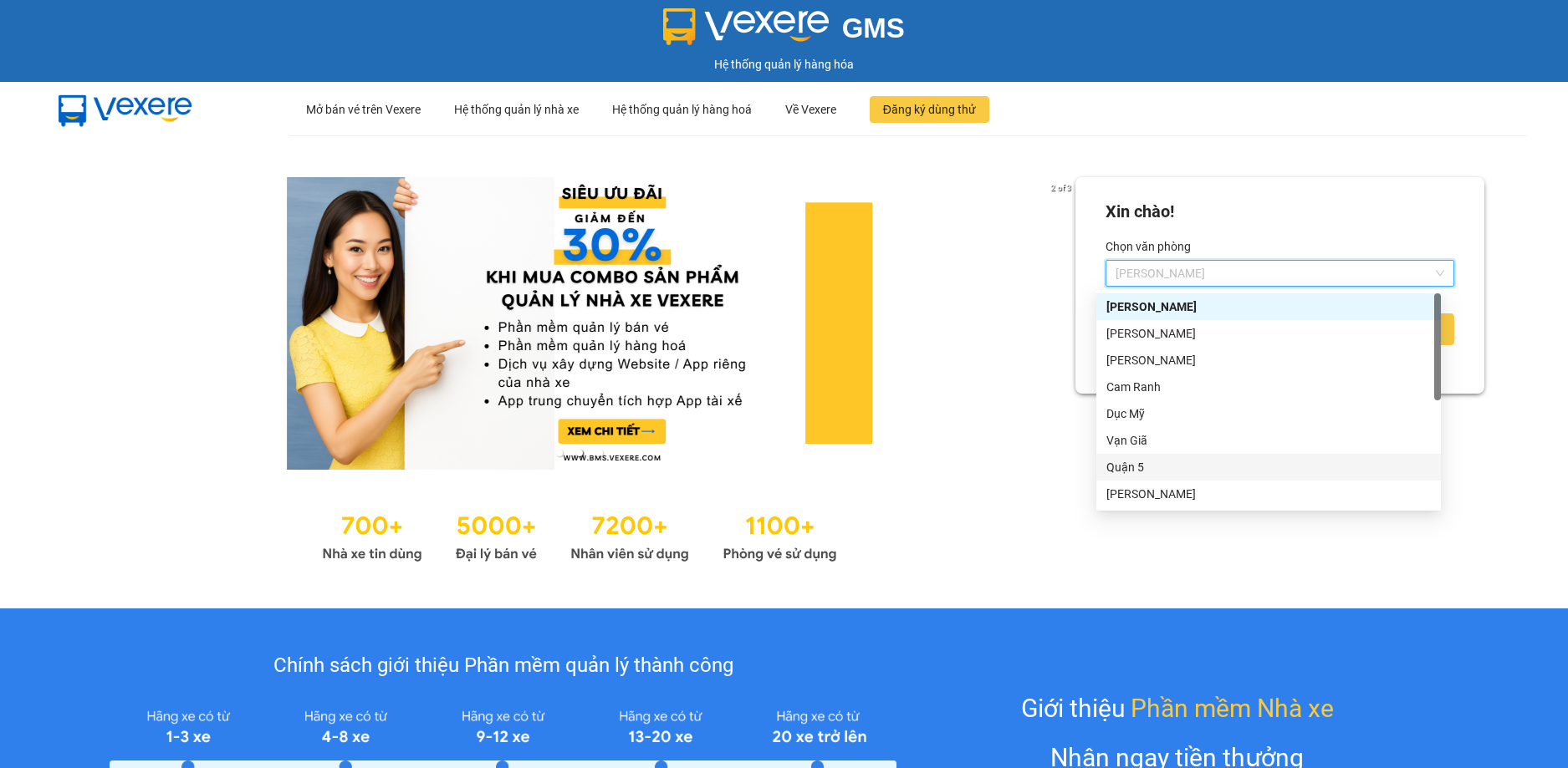
click at [1161, 458] on div "Quận 5" at bounding box center [1268, 467] width 325 height 18
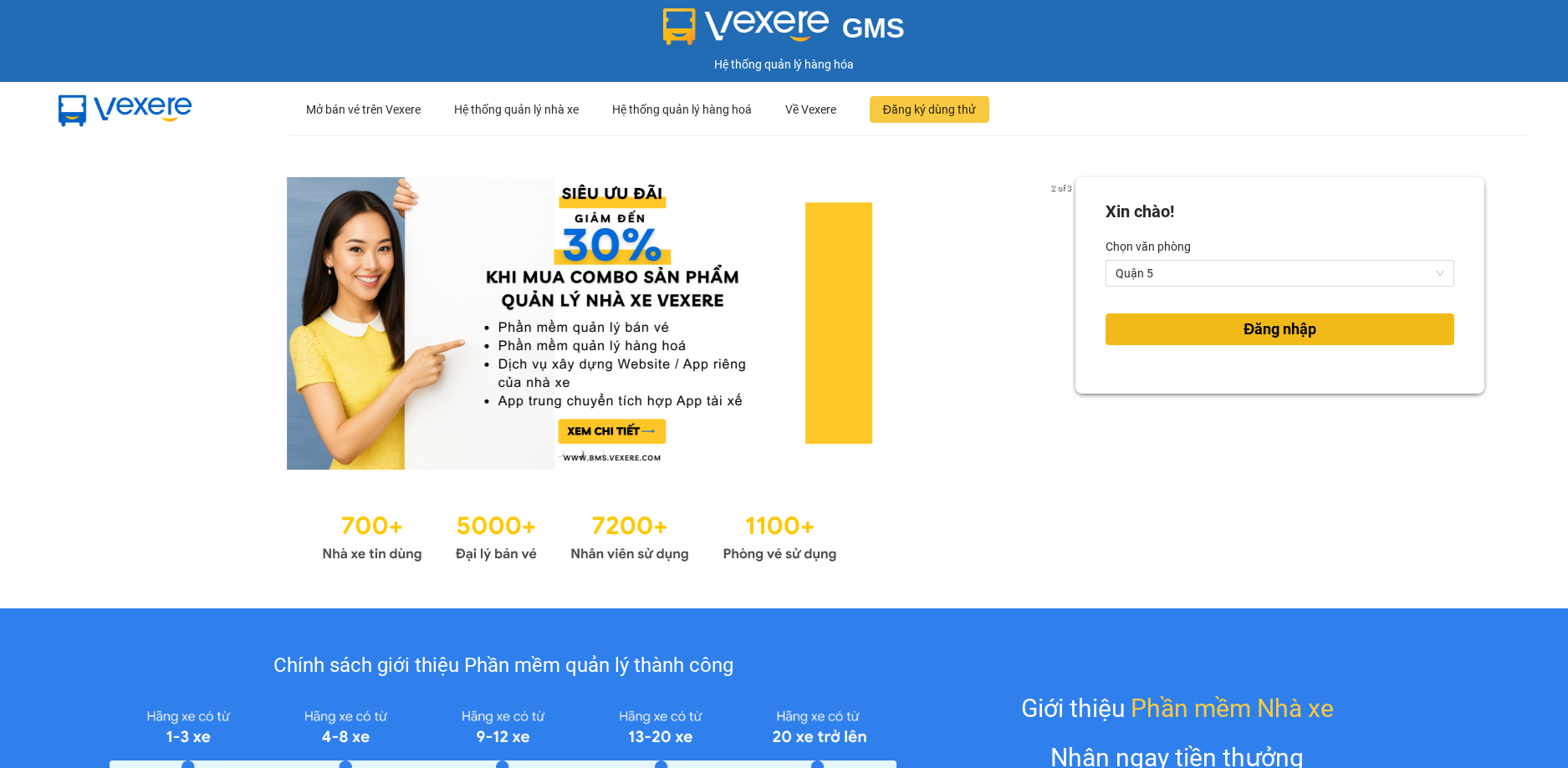
click at [1329, 337] on button "Đăng nhập" at bounding box center [1280, 329] width 348 height 32
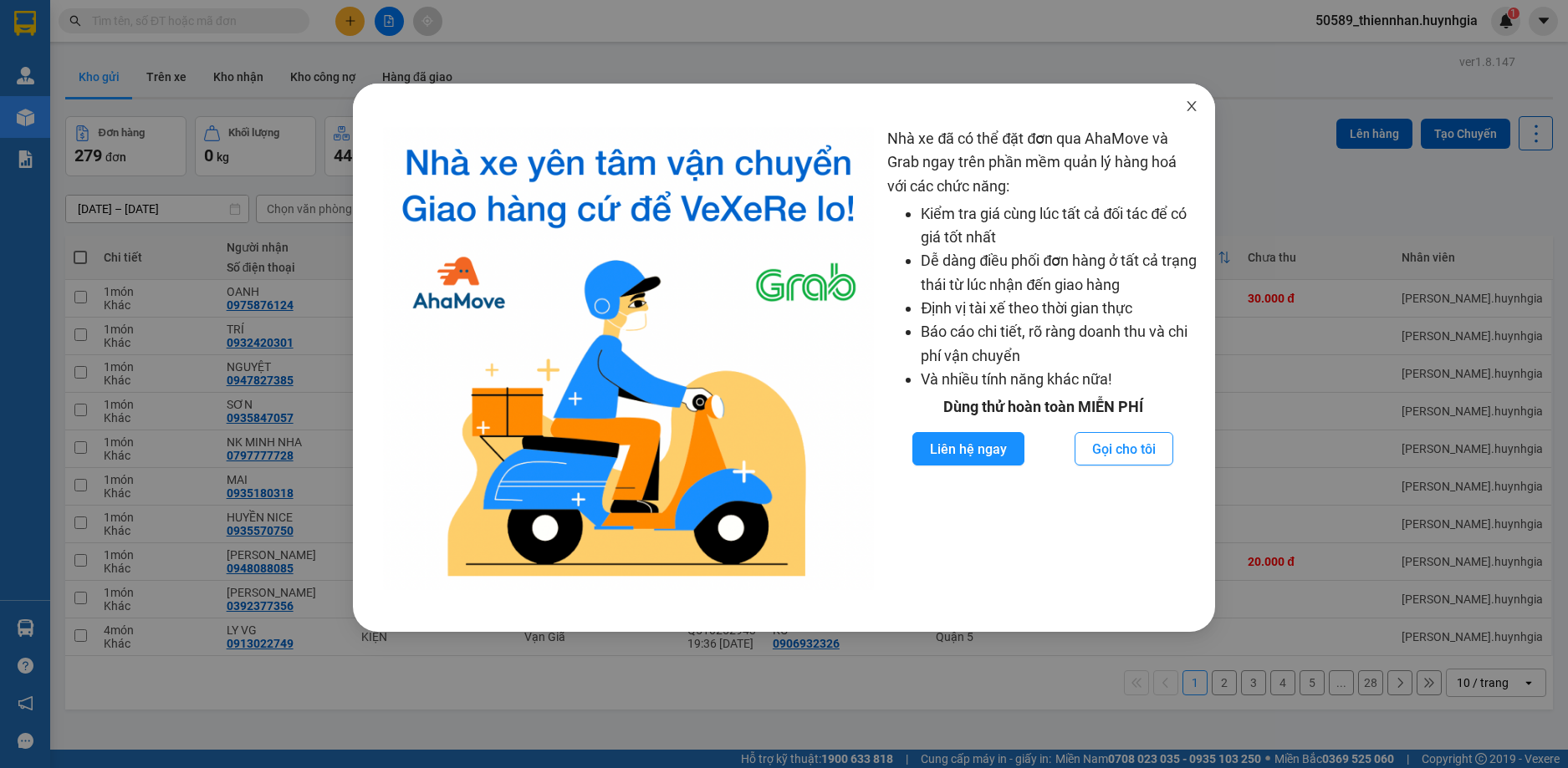
click at [1191, 106] on icon "close" at bounding box center [1191, 105] width 9 height 10
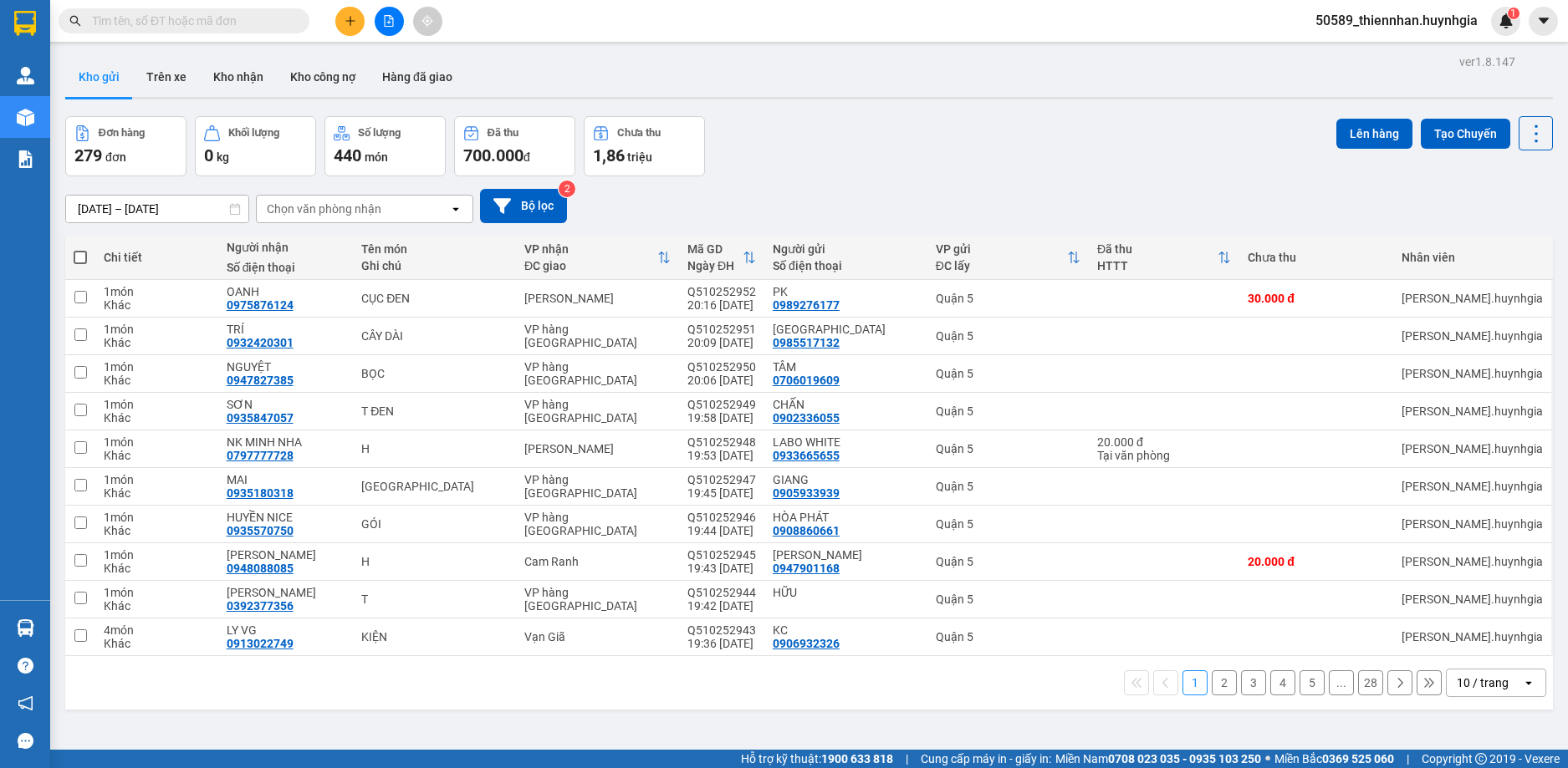
click at [451, 214] on icon "open" at bounding box center [456, 209] width 14 height 14
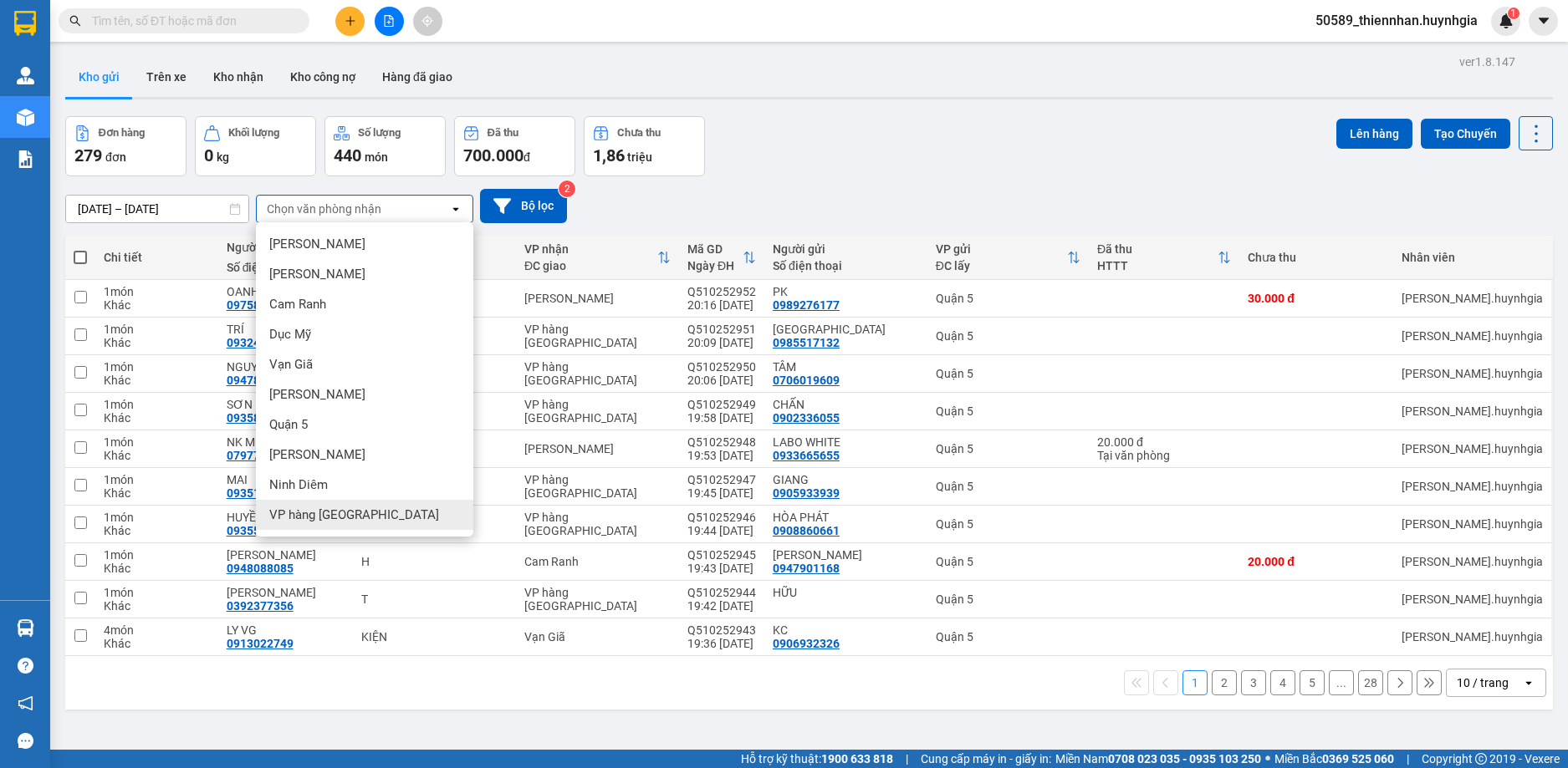
click at [341, 516] on span "VP hàng [GEOGRAPHIC_DATA]" at bounding box center [354, 515] width 170 height 16
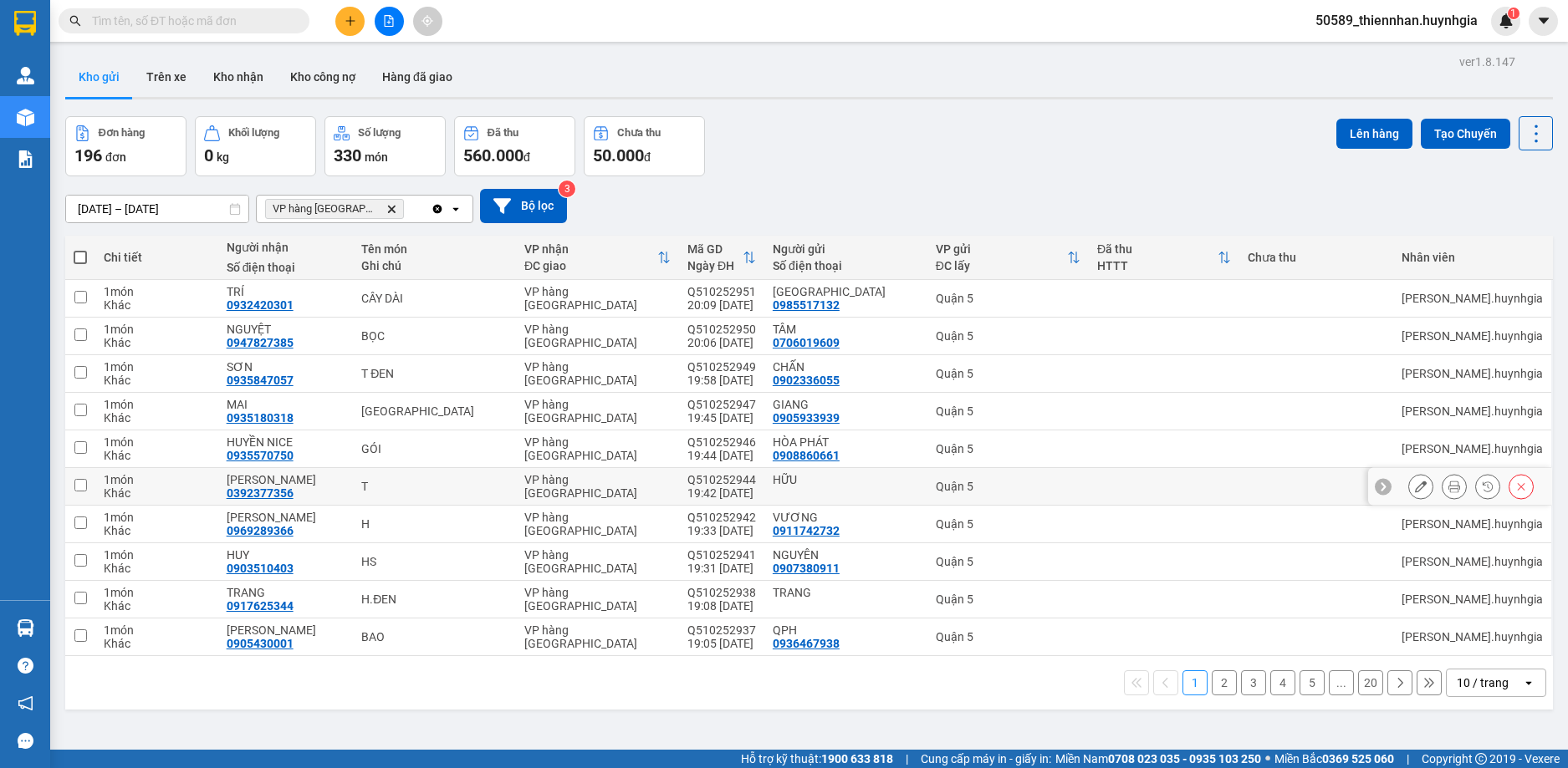
scroll to position [77, 0]
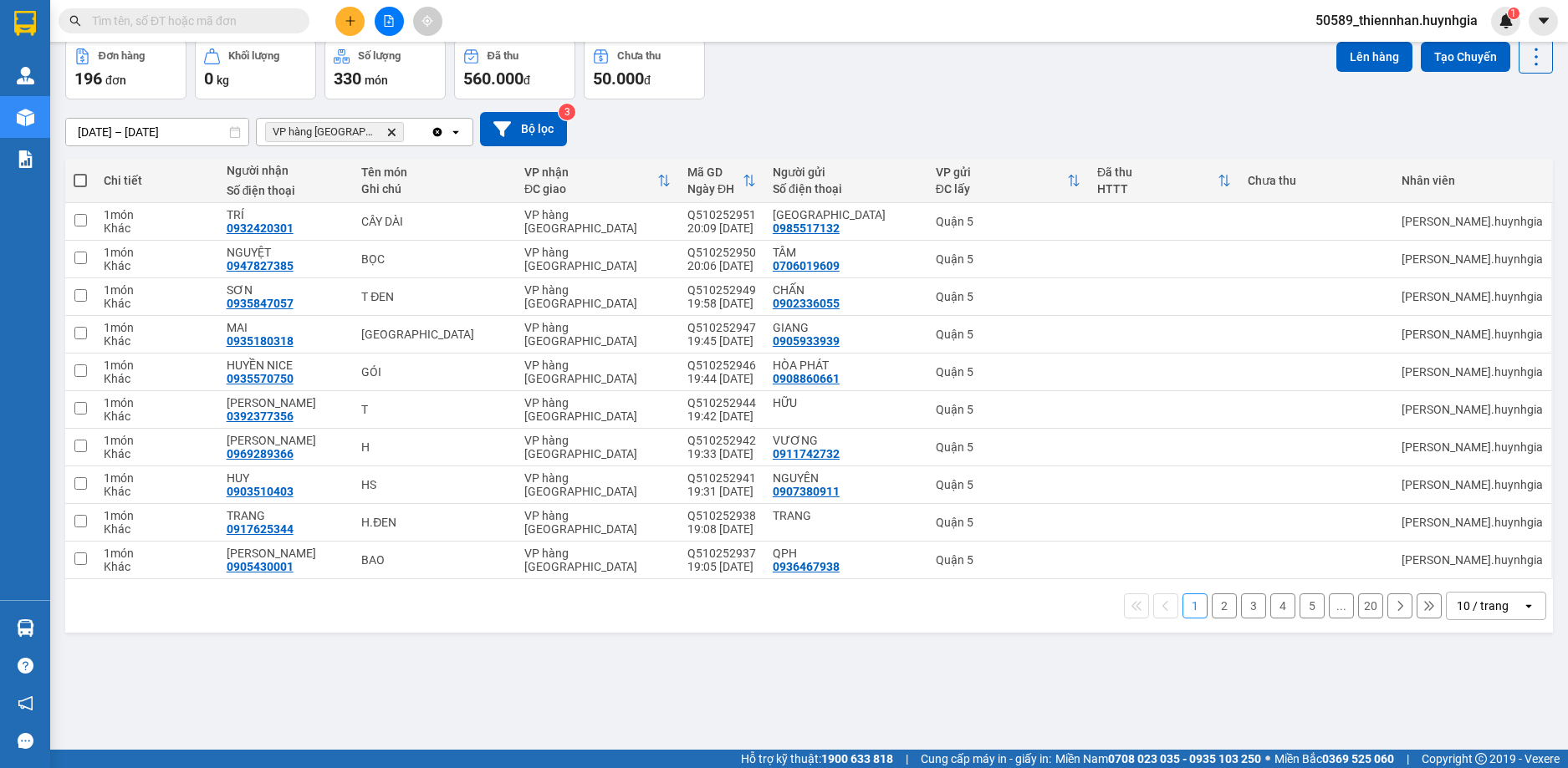
click at [1477, 604] on div "10 / trang" at bounding box center [1483, 606] width 52 height 16
click at [1485, 575] on span "100 / trang" at bounding box center [1476, 569] width 61 height 16
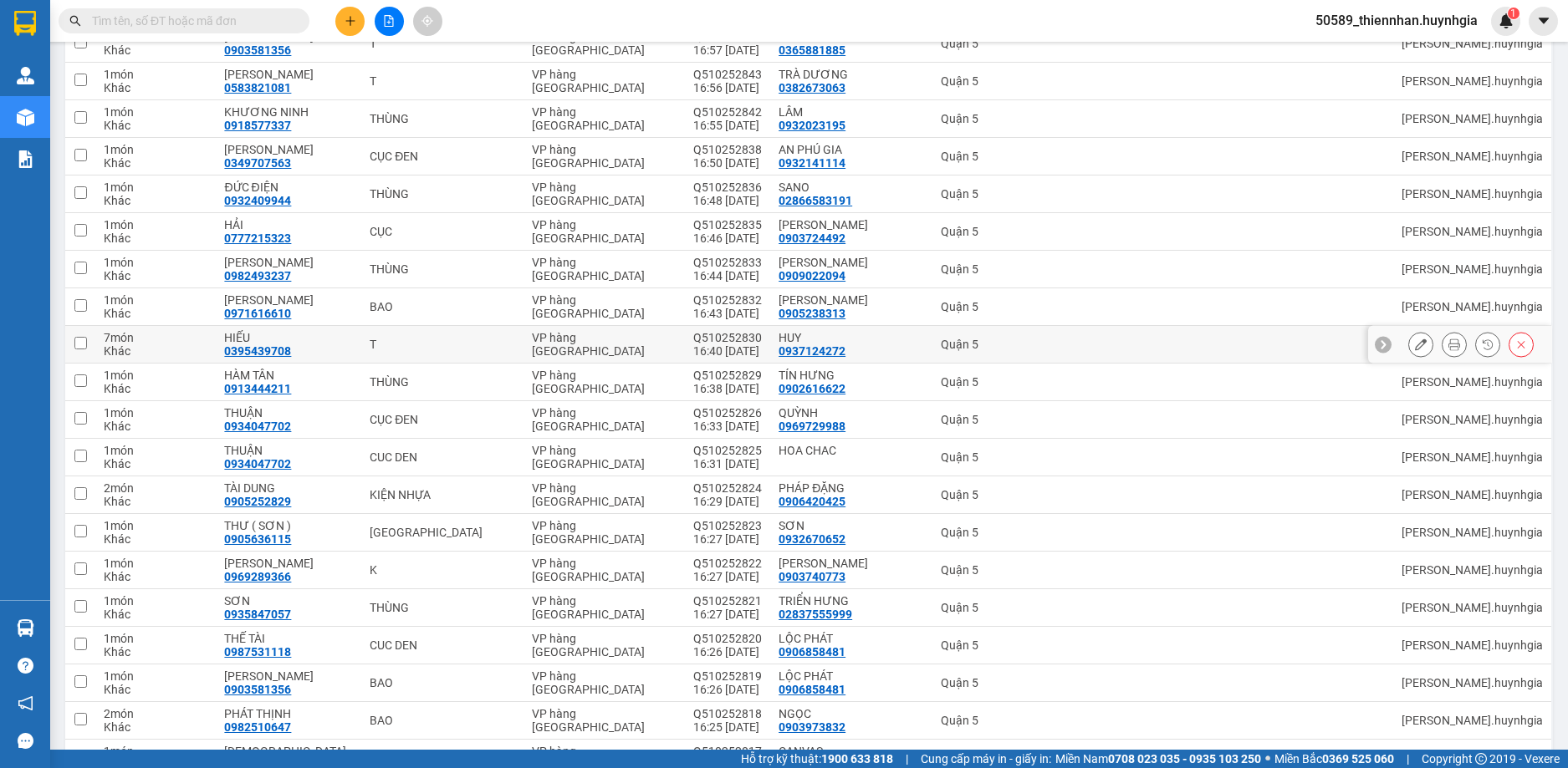
scroll to position [3336, 0]
